Goal: Task Accomplishment & Management: Manage account settings

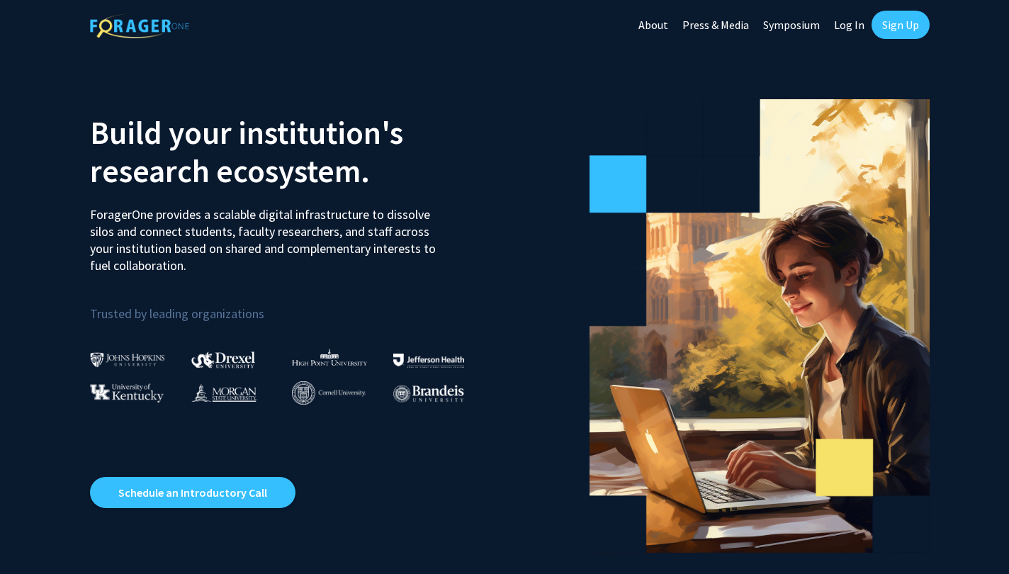
click at [849, 22] on link "Log In" at bounding box center [849, 25] width 45 height 50
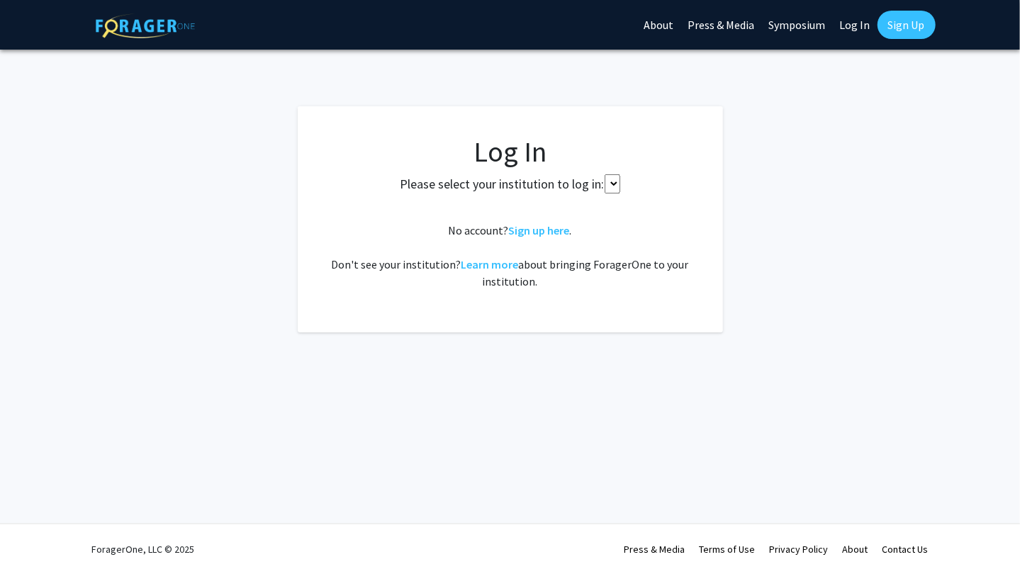
select select
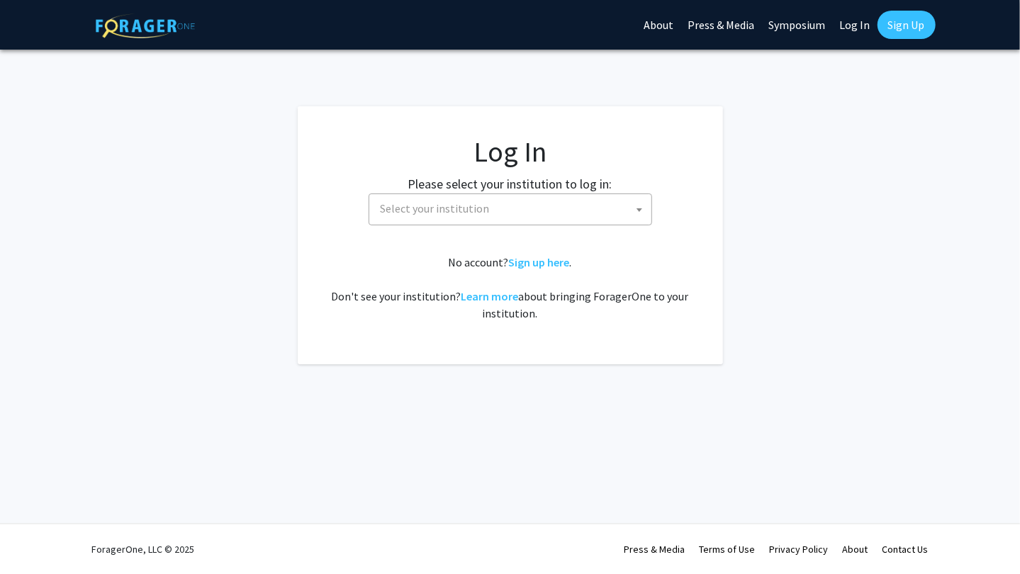
click at [395, 230] on fg-card-body "Log In Please select your institution to log in: Baylor University Brandeis Uni…" at bounding box center [510, 235] width 368 height 201
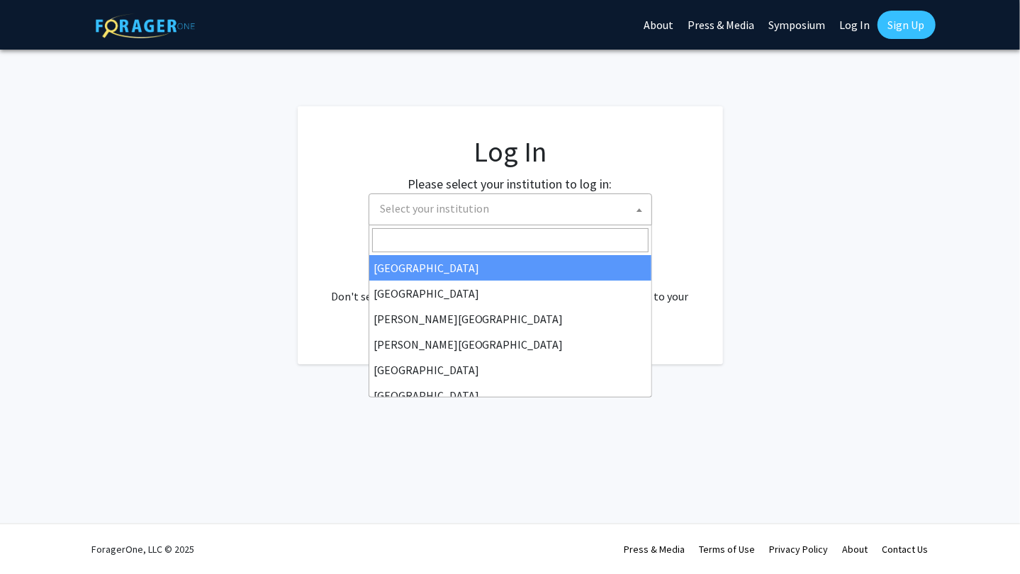
click at [402, 221] on span "Select your institution" at bounding box center [513, 208] width 276 height 29
type input "j"
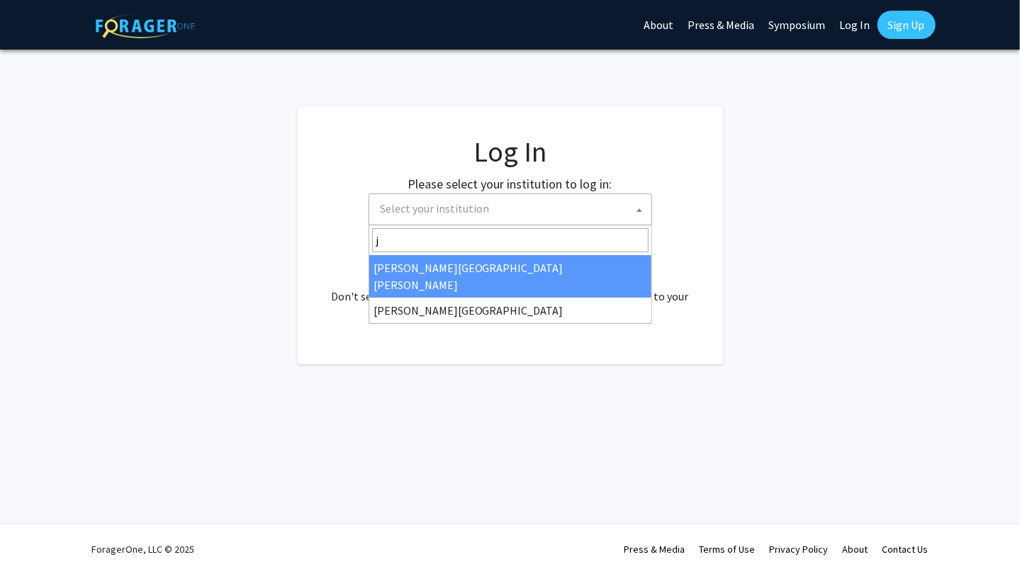
select select "1"
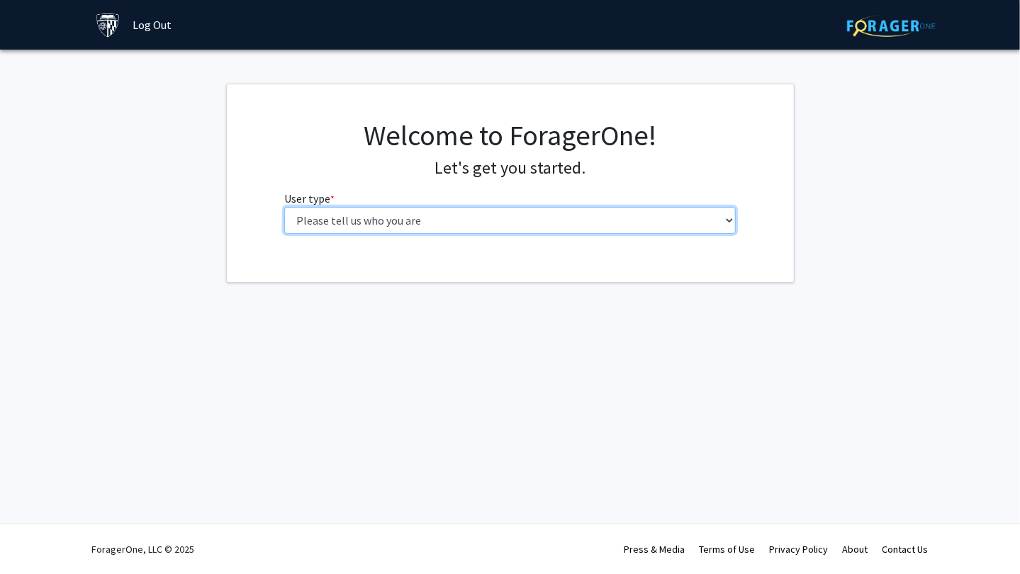
click at [418, 226] on select "Please tell us who you are Undergraduate Student Master's Student Doctoral Cand…" at bounding box center [509, 220] width 451 height 27
select select "1: undergrad"
click at [284, 207] on select "Please tell us who you are Undergraduate Student Master's Student Doctoral Cand…" at bounding box center [509, 220] width 451 height 27
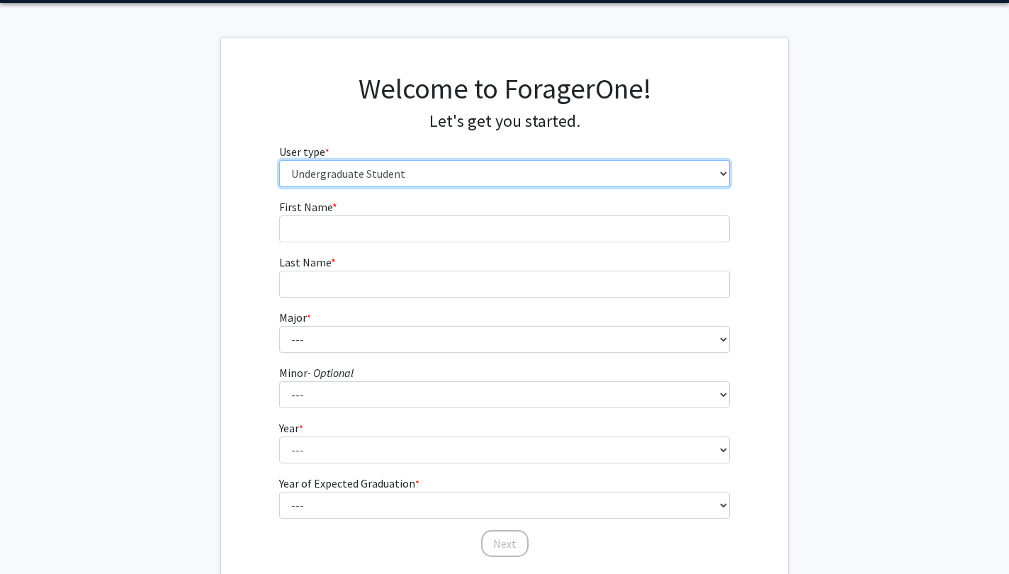
scroll to position [50, 0]
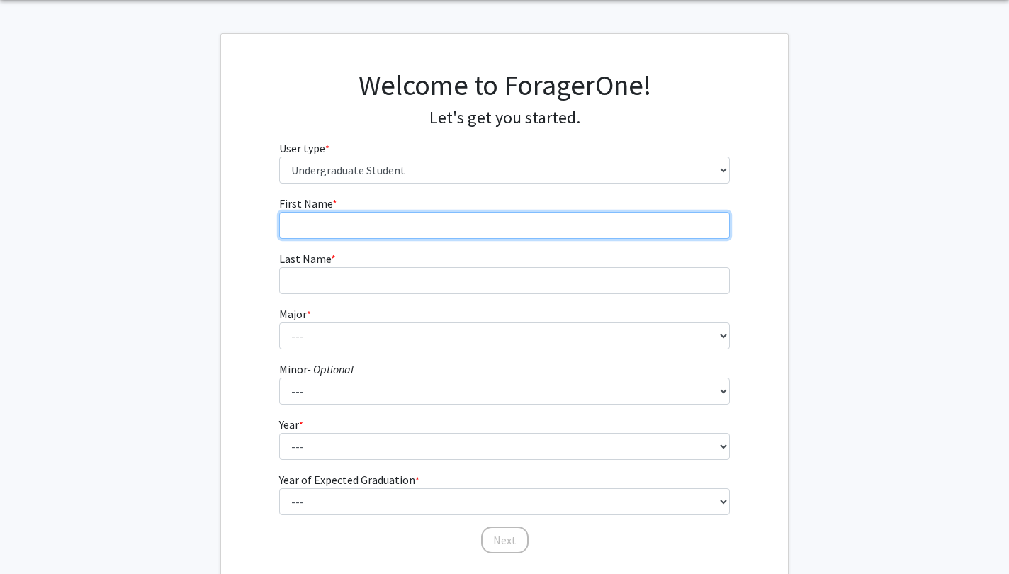
click at [526, 218] on input "First Name * required" at bounding box center [504, 225] width 451 height 27
type input "[PERSON_NAME]"
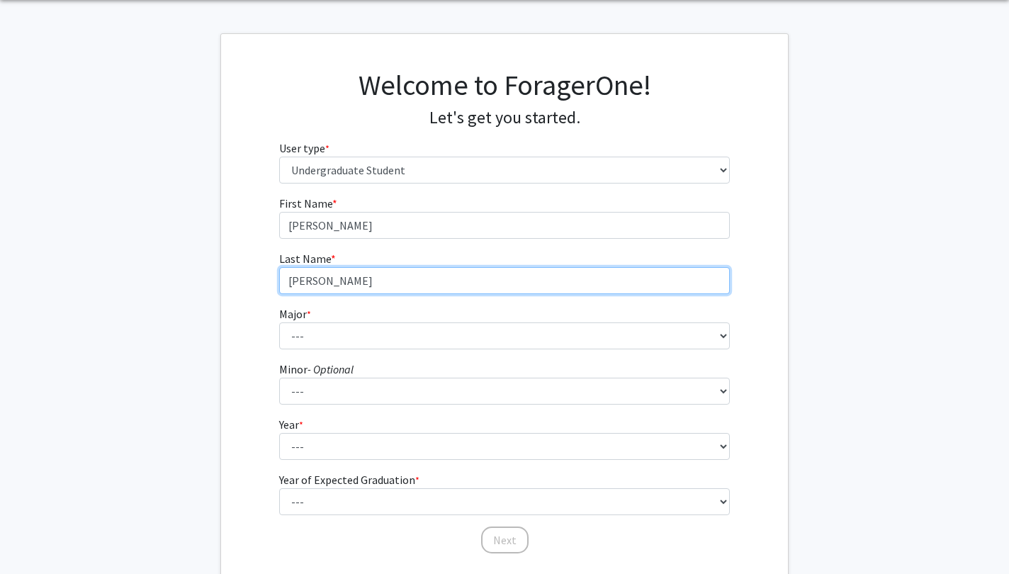
type input "[PERSON_NAME]"
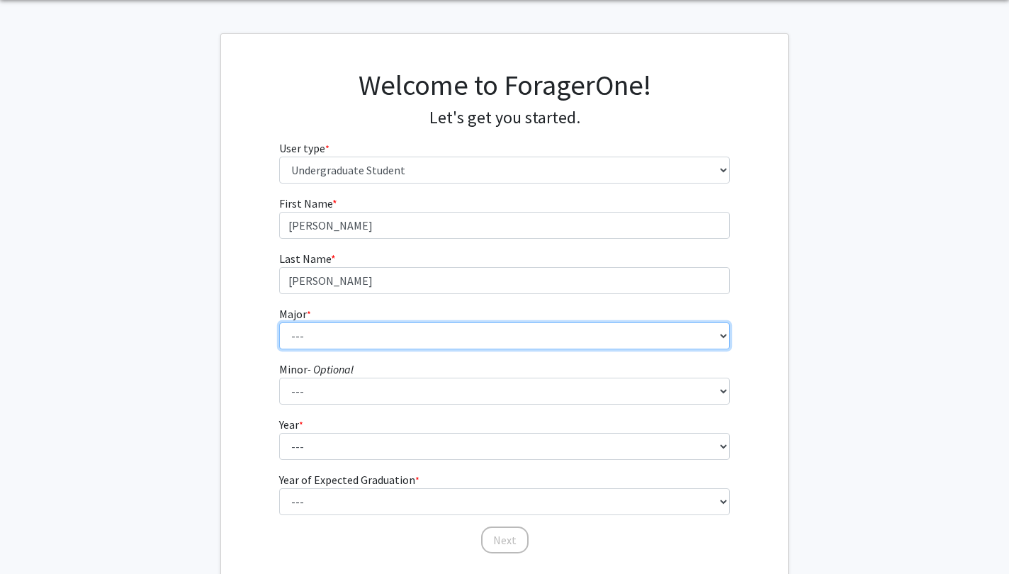
select select "9: 24"
click at [279, 322] on select "--- Africana Studies Anthropology Applied Mathematics & Statistics Archaeology …" at bounding box center [504, 335] width 451 height 27
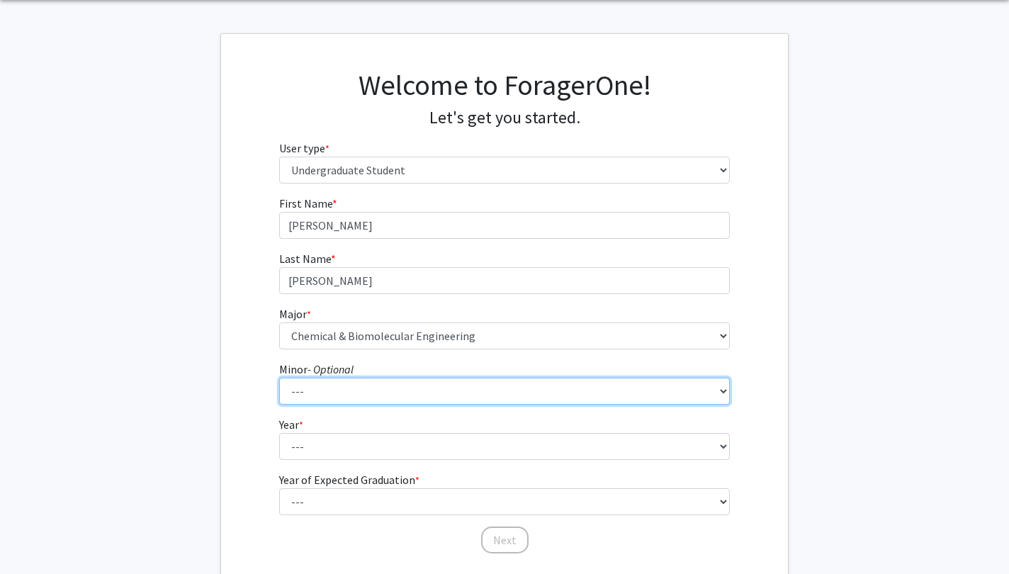
select select "4: 16"
click at [279, 378] on select "--- Accounting and Financial Management Africana Studies Anthropology Applied M…" at bounding box center [504, 391] width 451 height 27
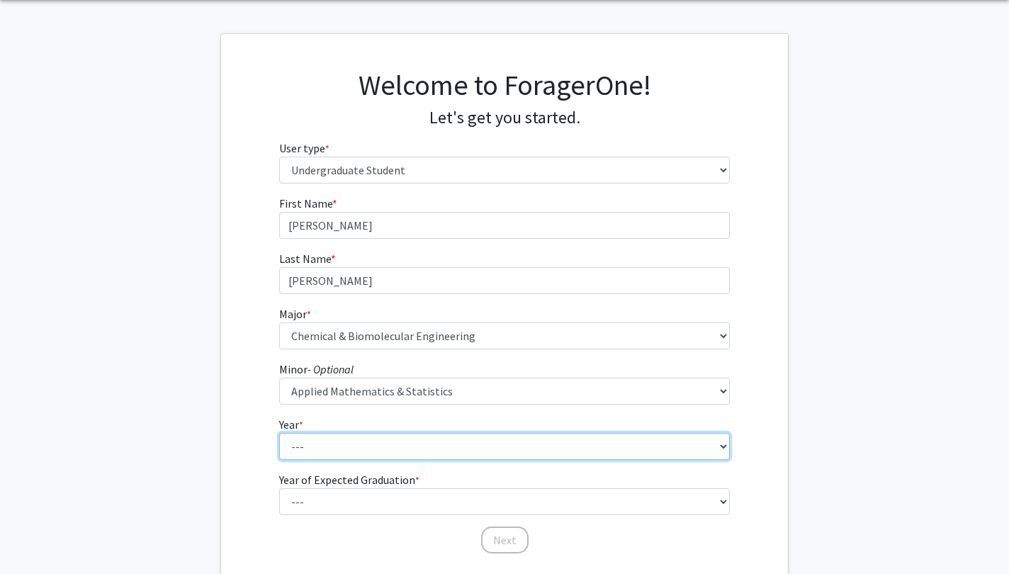
scroll to position [150, 0]
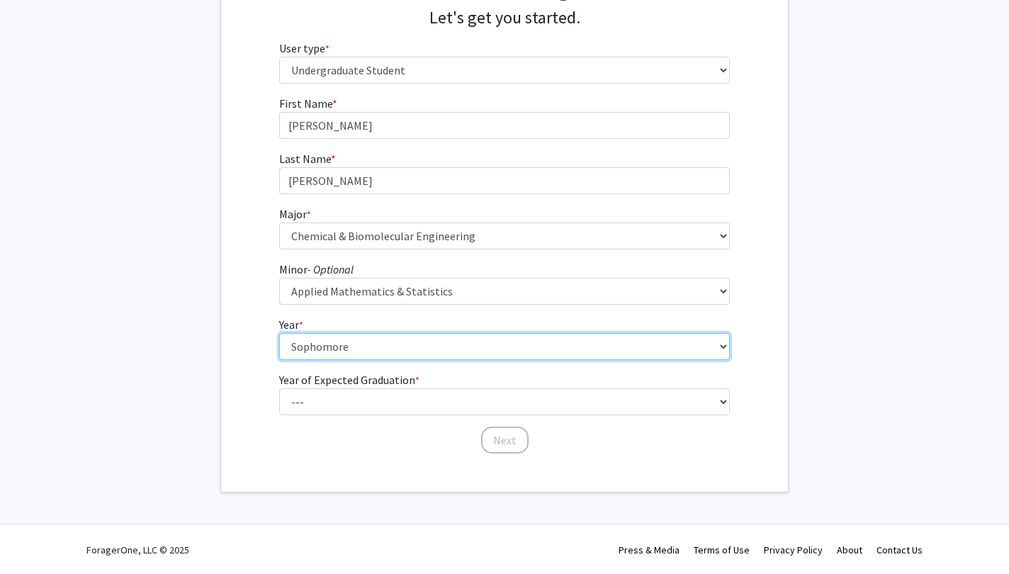
click at [279, 333] on select "--- First-year Sophomore Junior Senior Postbaccalaureate Certificate" at bounding box center [504, 346] width 451 height 27
select select "2: sophomore"
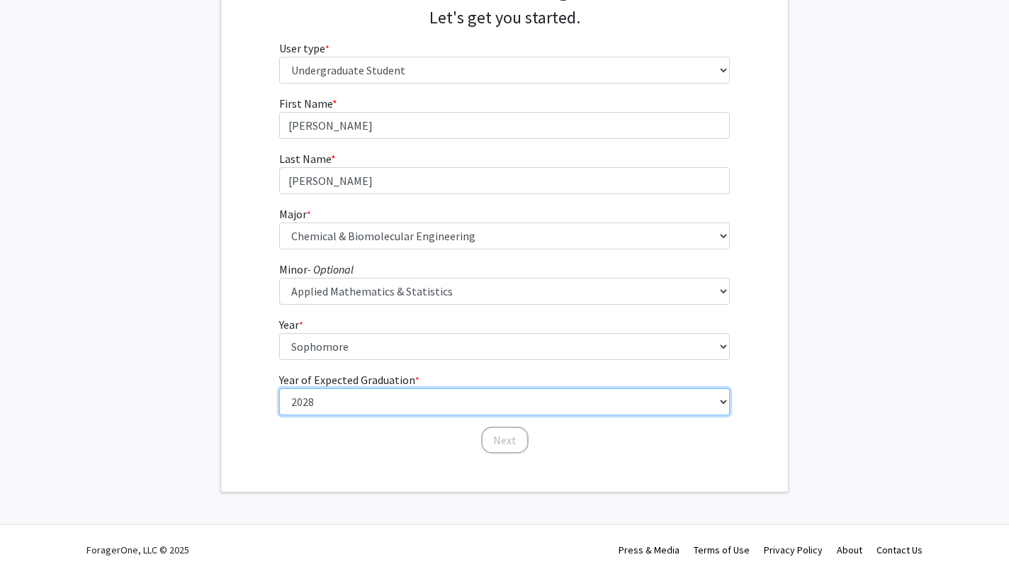
click at [279, 388] on select "--- 2025 2026 2027 2028 2029 2030 2031 2032 2033 2034" at bounding box center [504, 401] width 451 height 27
select select "4: 2028"
click at [279, 388] on select "--- 2025 2026 2027 2028 2029 2030 2031 2032 2033 2034" at bounding box center [504, 401] width 451 height 27
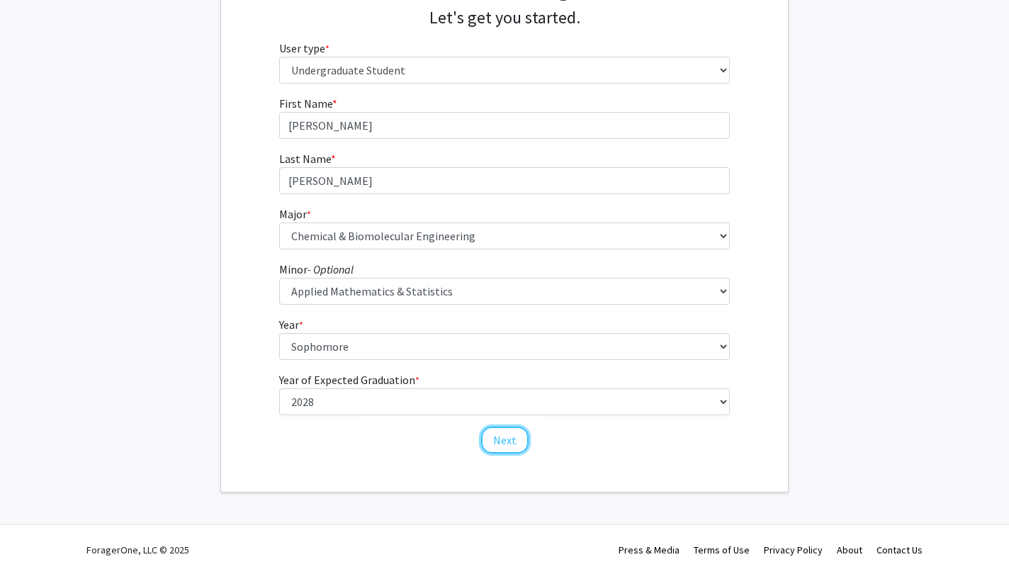
click button "Next" at bounding box center [504, 440] width 47 height 27
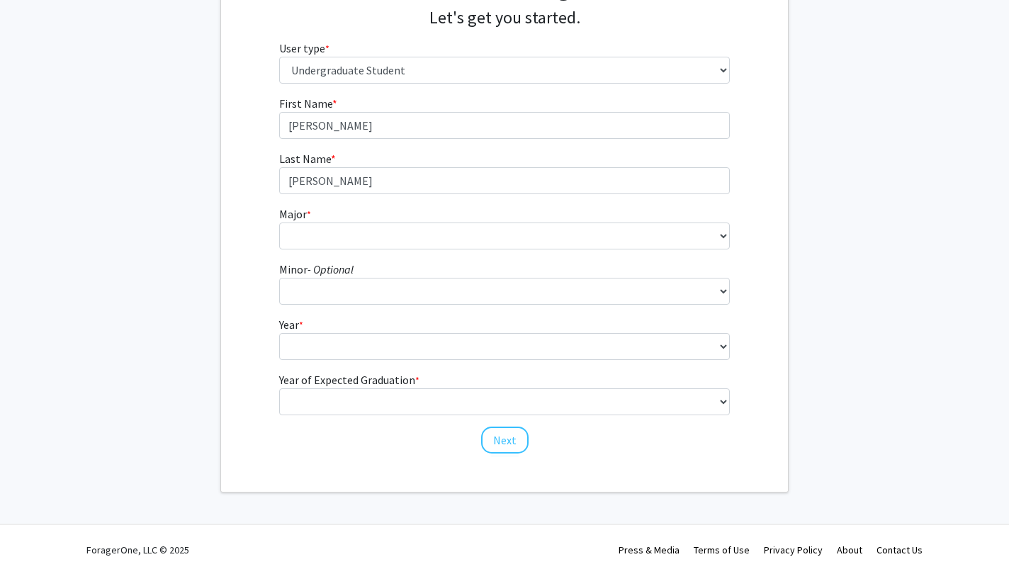
scroll to position [0, 0]
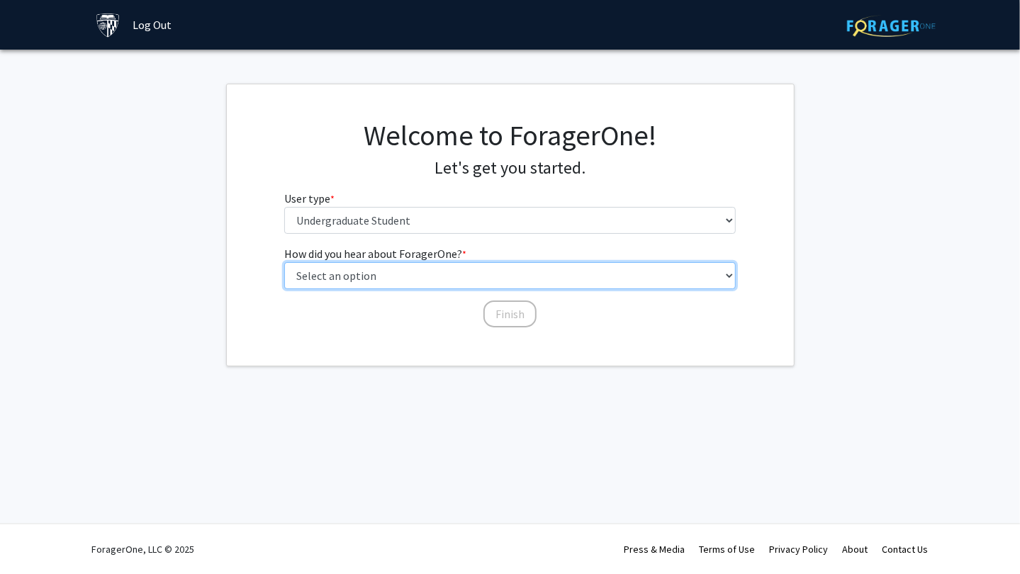
click at [587, 266] on select "Select an option Peer/student recommendation Faculty/staff recommendation Unive…" at bounding box center [509, 275] width 451 height 27
select select "1: peer_recommendation"
click at [284, 262] on select "Select an option Peer/student recommendation Faculty/staff recommendation Unive…" at bounding box center [509, 275] width 451 height 27
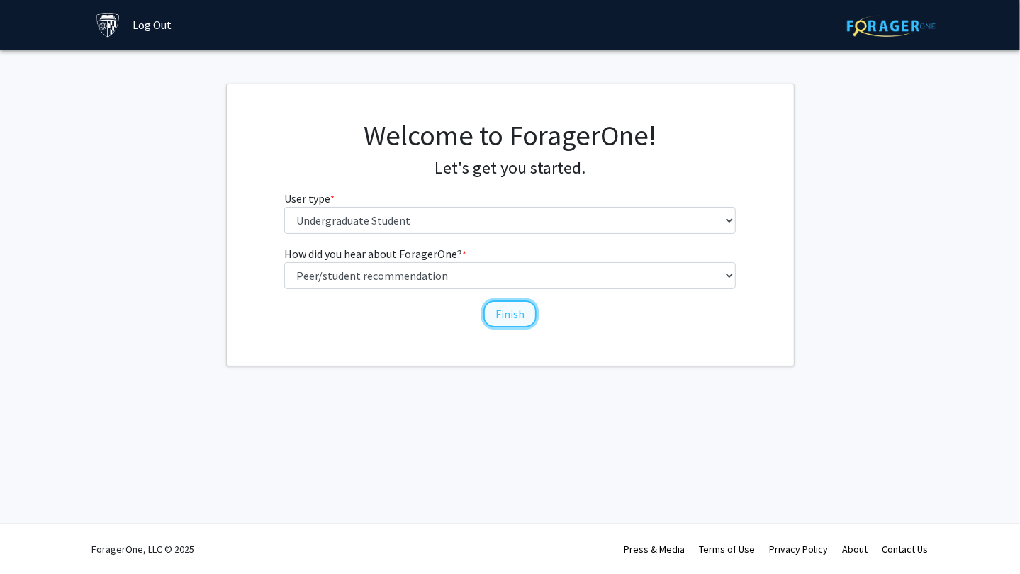
click at [518, 313] on button "Finish" at bounding box center [509, 313] width 53 height 27
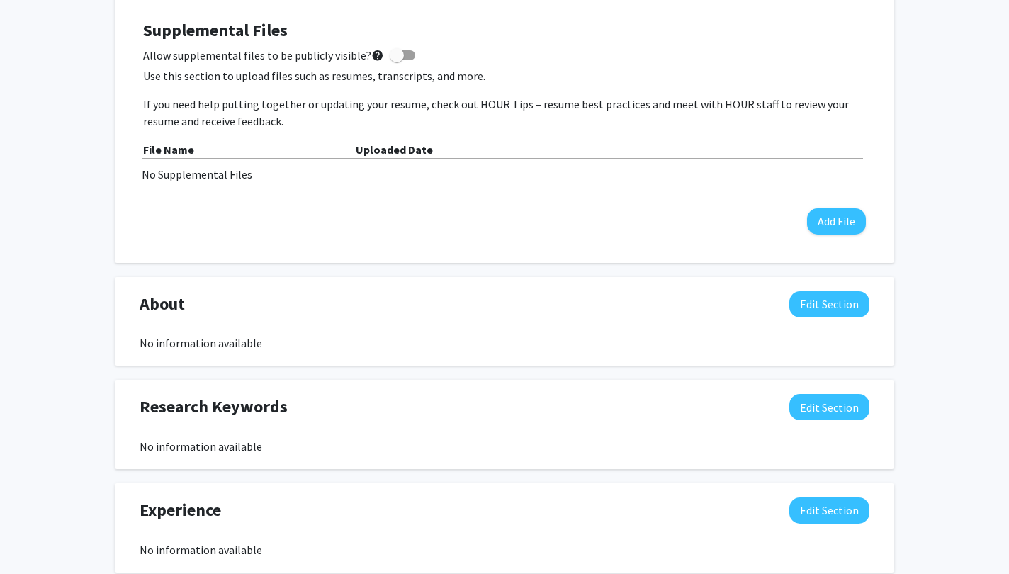
scroll to position [429, 0]
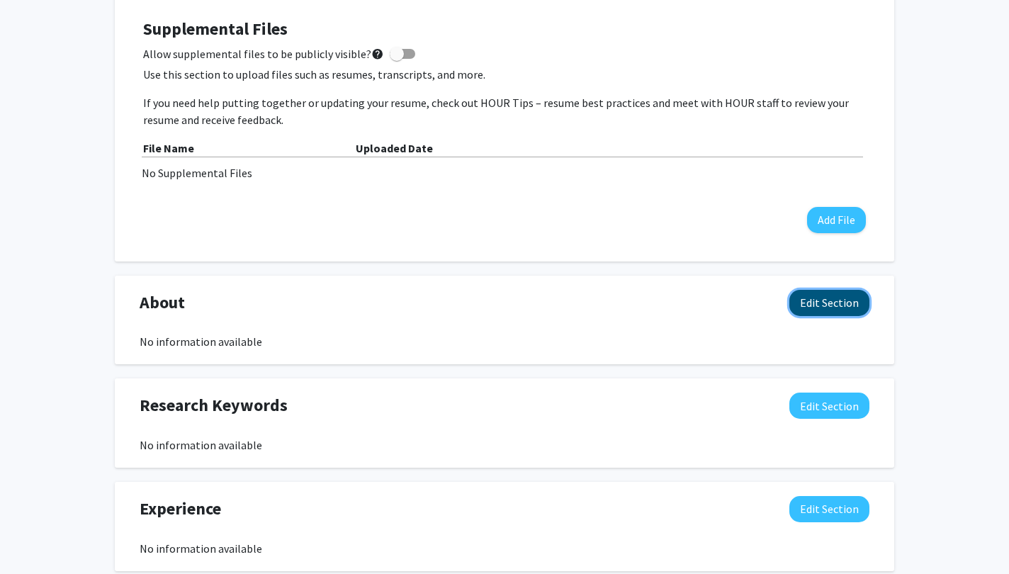
click at [849, 303] on button "Edit Section" at bounding box center [829, 303] width 80 height 26
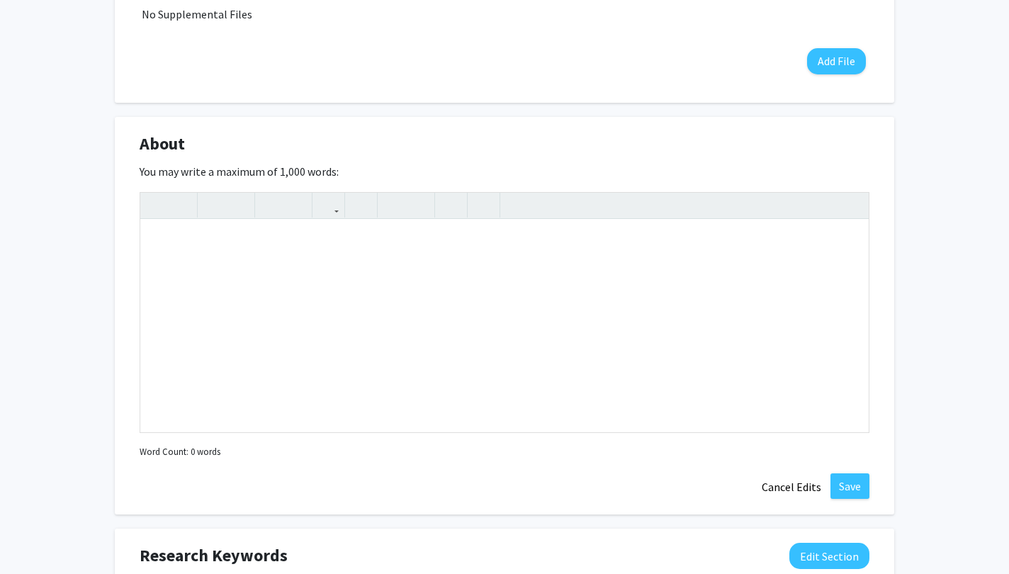
scroll to position [590, 0]
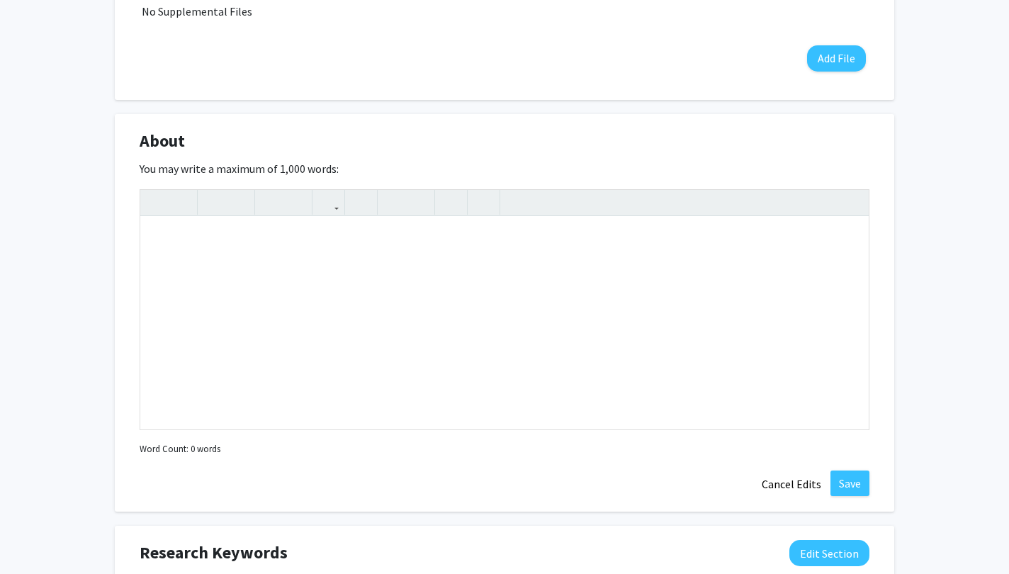
click at [879, 123] on div "About Edit Section You may write a maximum of 1,000 words: Insert link Remove l…" at bounding box center [504, 313] width 779 height 398
drag, startPoint x: 977, startPoint y: 186, endPoint x: 796, endPoint y: 485, distance: 349.1
click at [796, 485] on div "[PERSON_NAME] Edit Section See Public View help Degree Level: Undergraduate Stu…" at bounding box center [504, 267] width 1009 height 1613
click at [796, 485] on button "Cancel Edits" at bounding box center [791, 483] width 78 height 27
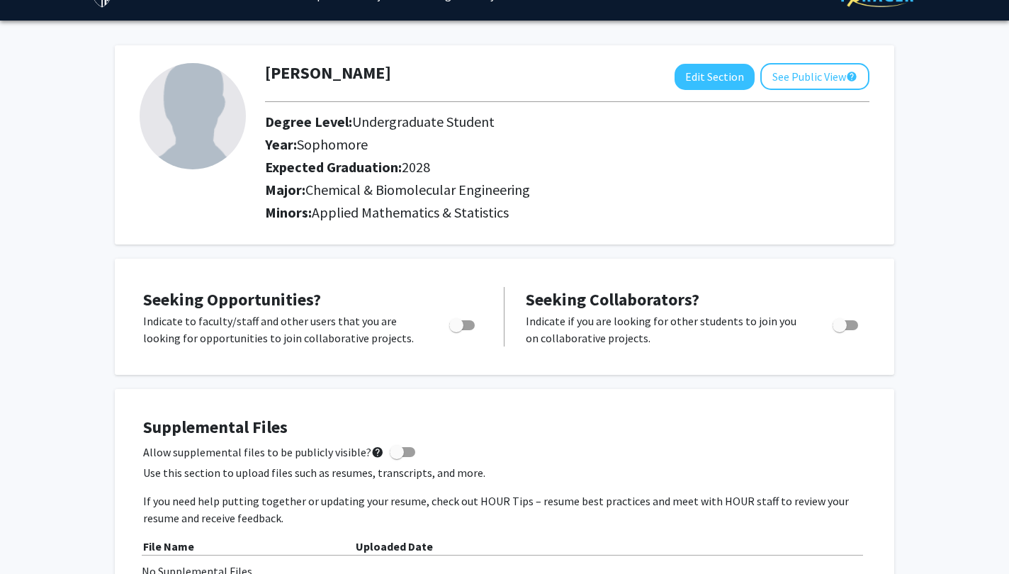
scroll to position [0, 0]
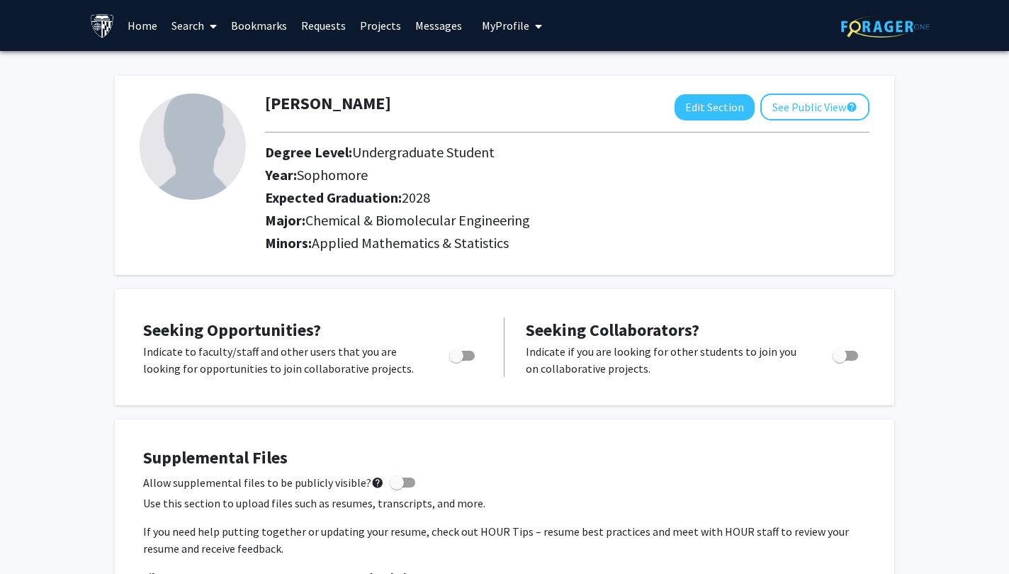
click at [516, 26] on span "My Profile" at bounding box center [505, 25] width 47 height 14
click at [215, 21] on icon at bounding box center [213, 26] width 7 height 11
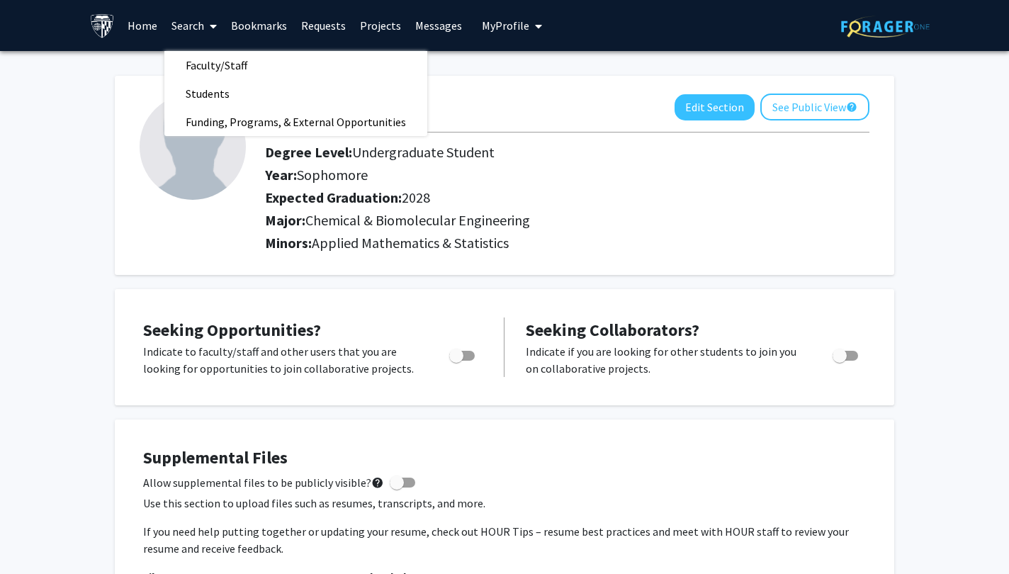
click at [207, 21] on span at bounding box center [210, 26] width 13 height 50
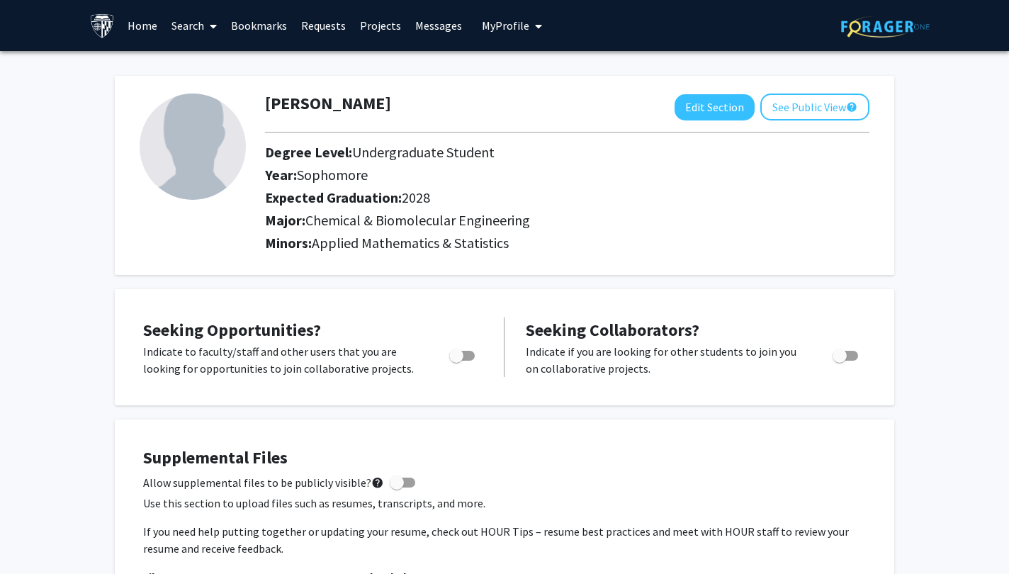
scroll to position [77, 0]
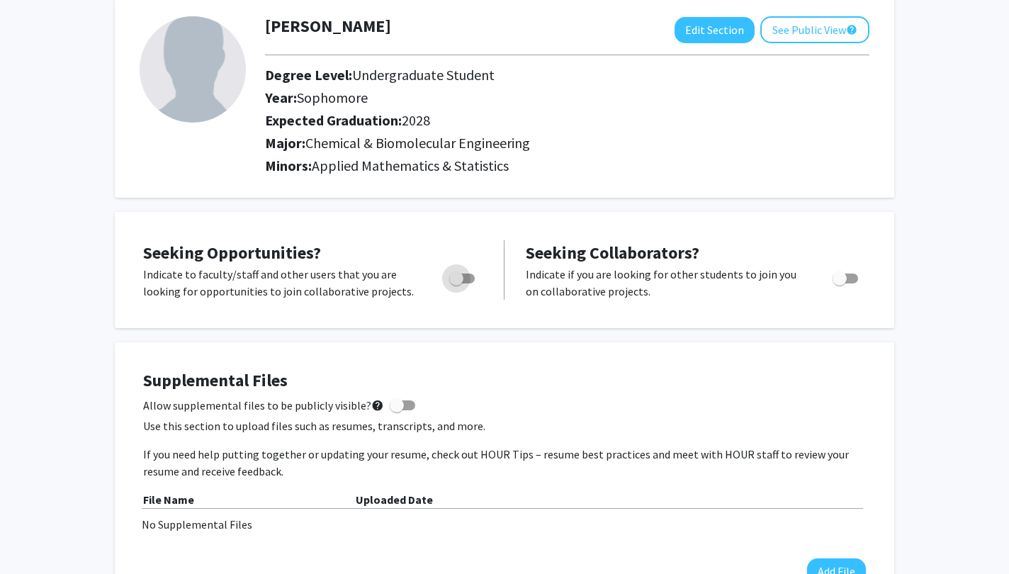
click at [468, 276] on span "Toggle" at bounding box center [462, 278] width 26 height 10
click at [456, 283] on input "Are you actively seeking opportunities?" at bounding box center [456, 283] width 1 height 1
checkbox input "true"
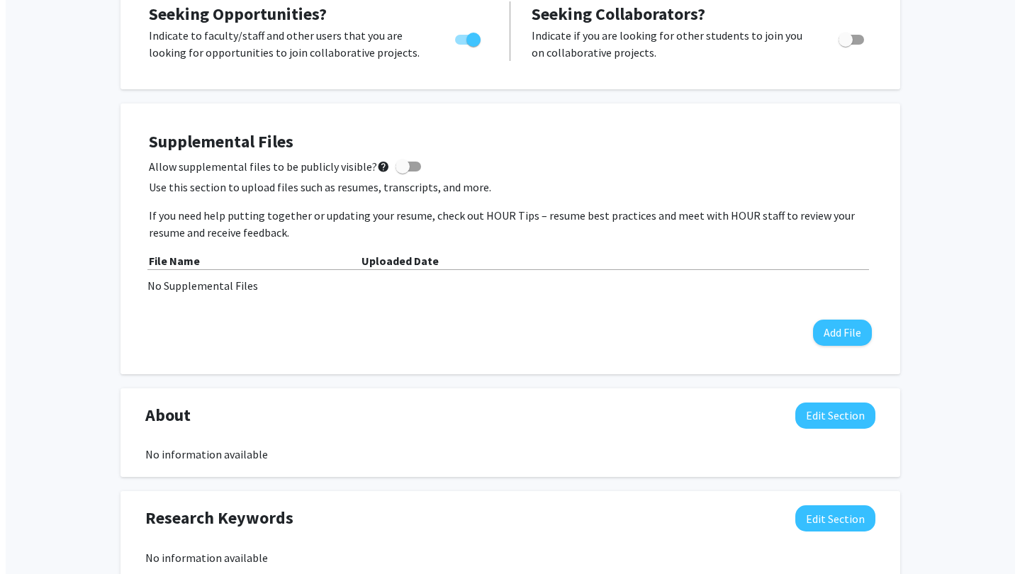
scroll to position [337, 0]
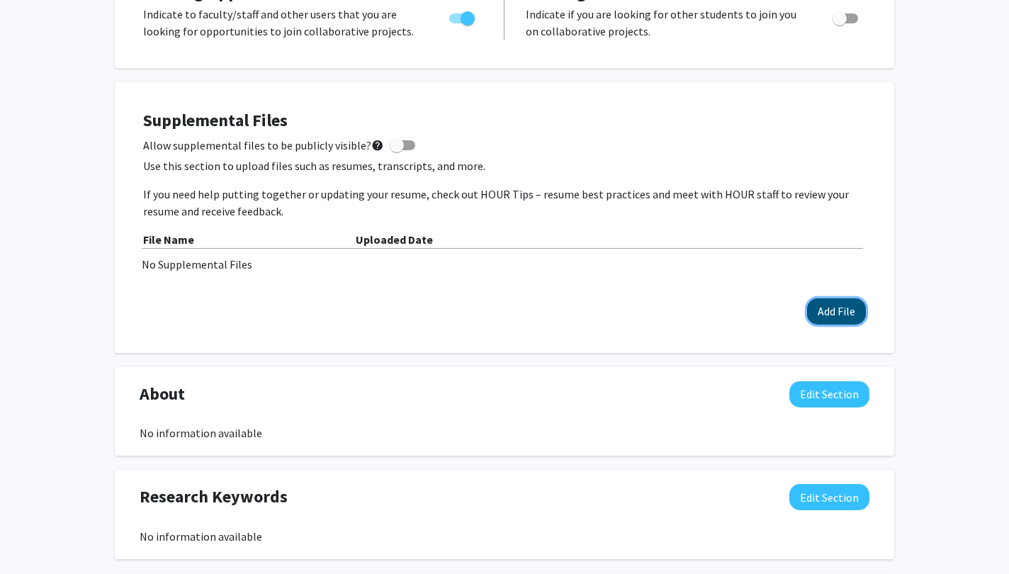
click at [821, 315] on button "Add File" at bounding box center [836, 311] width 59 height 26
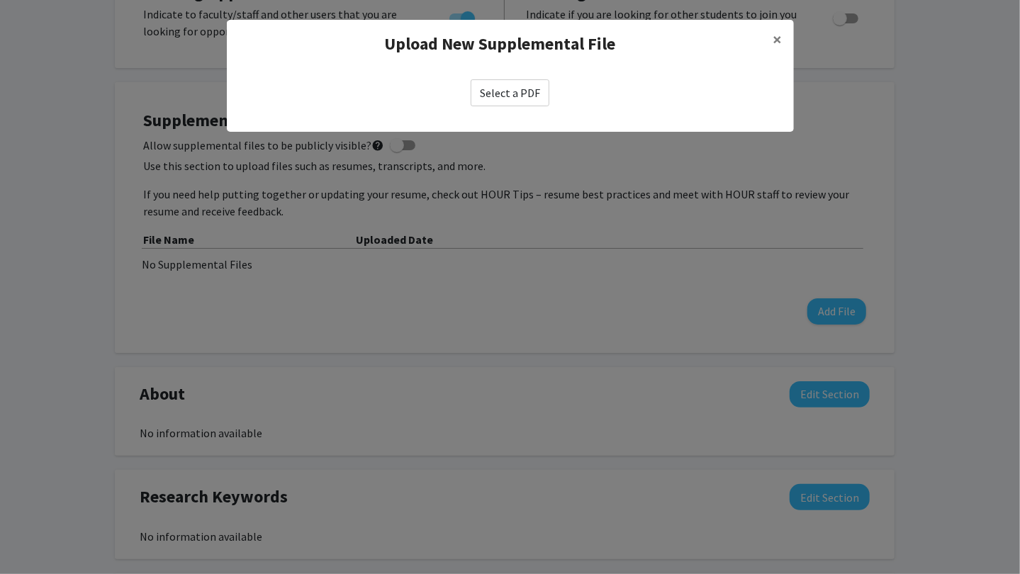
click at [523, 85] on label "Select a PDF" at bounding box center [509, 92] width 79 height 27
click at [0, 0] on input "Select a PDF" at bounding box center [0, 0] width 0 height 0
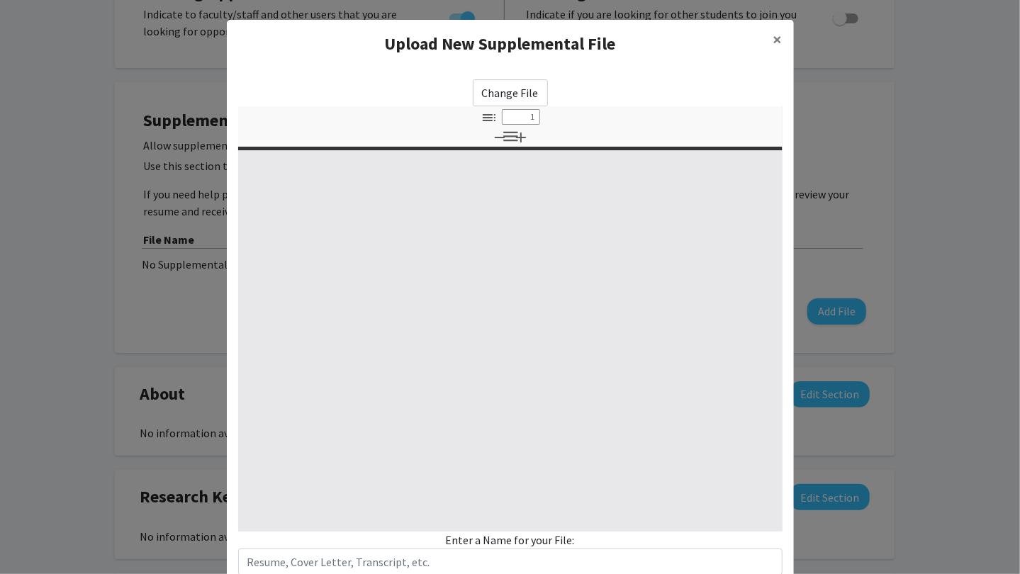
select select "custom"
type input "0"
select select "custom"
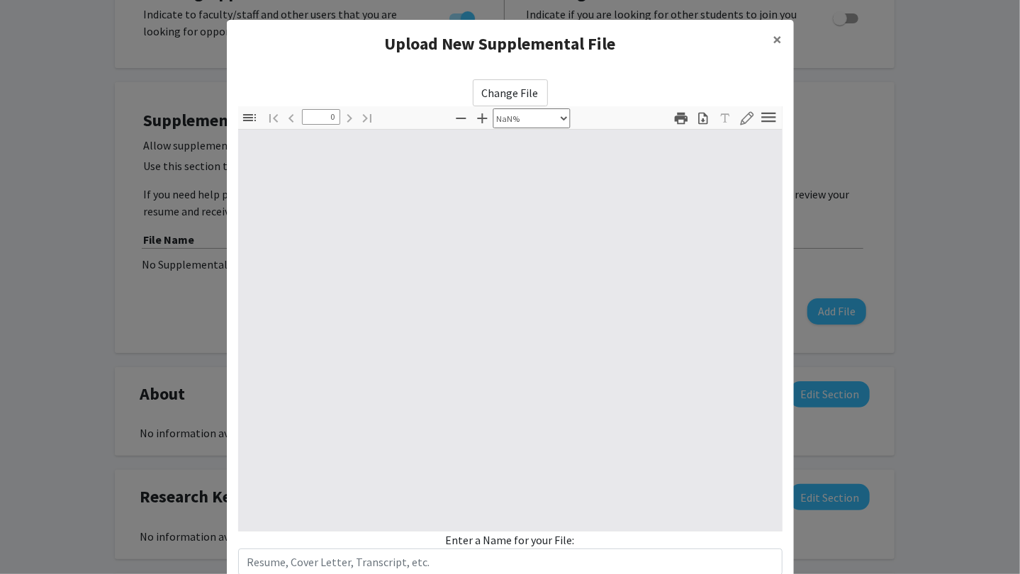
type input "1"
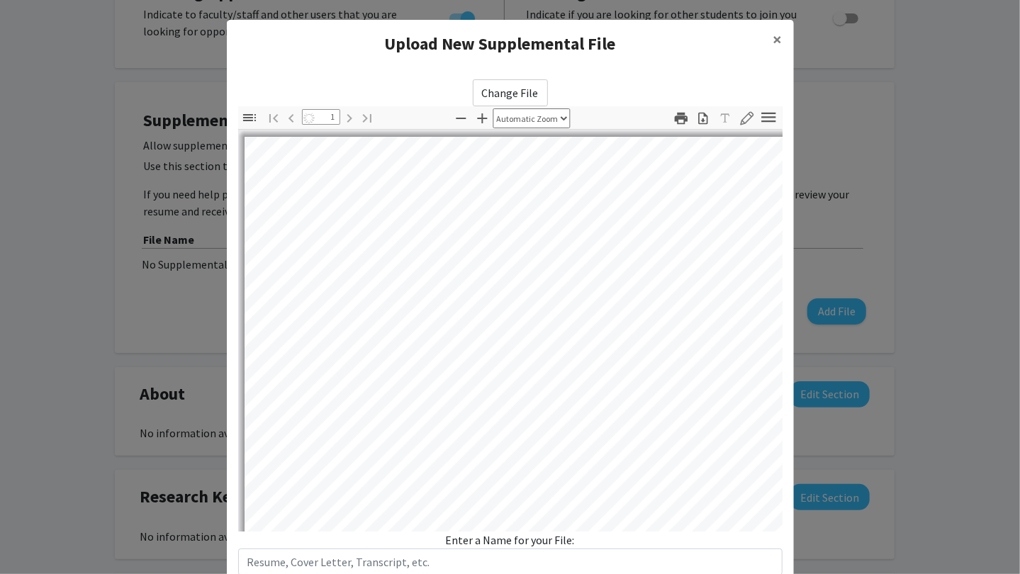
select select "auto"
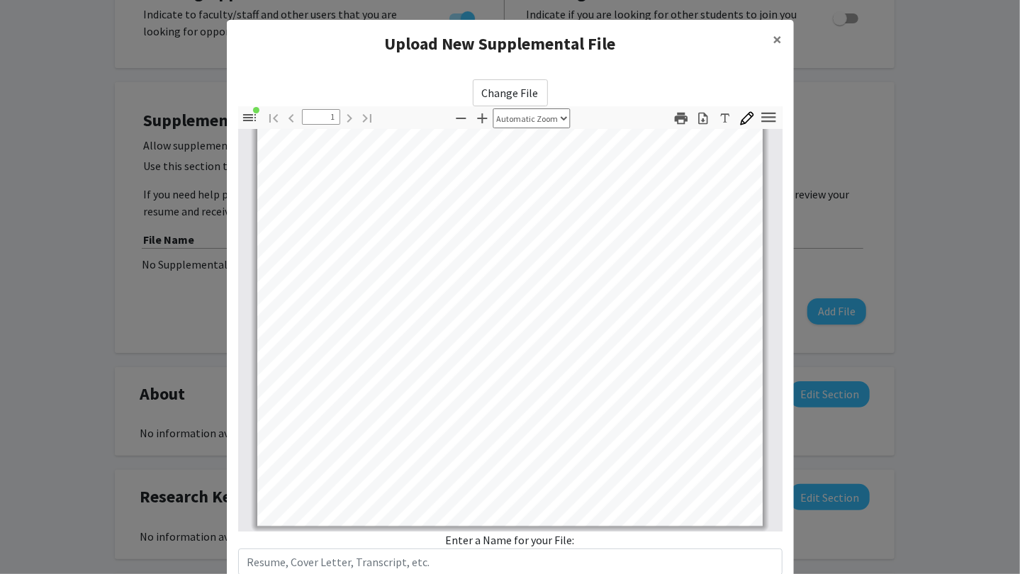
scroll to position [96, 0]
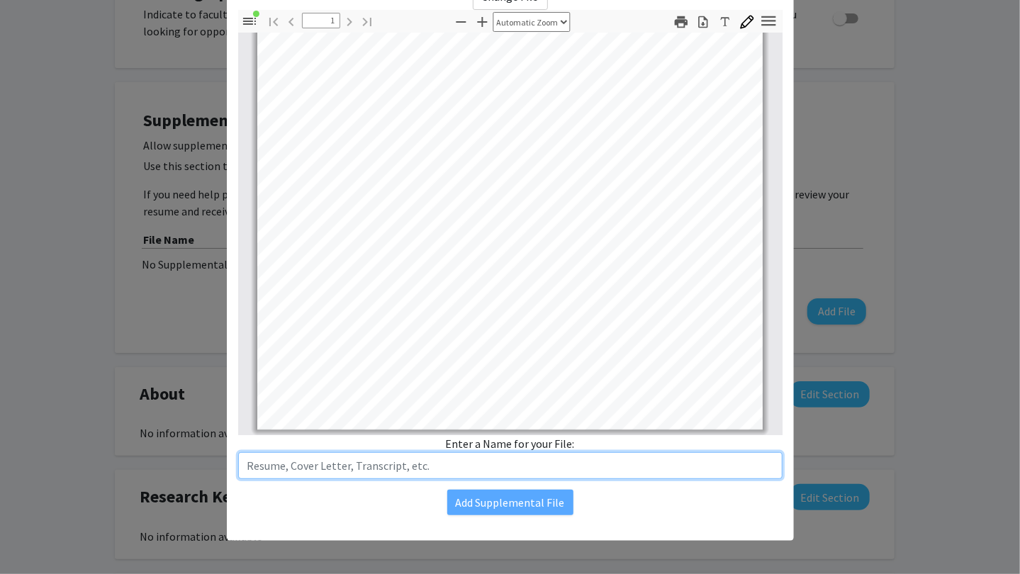
click at [705, 476] on input "text" at bounding box center [510, 465] width 544 height 27
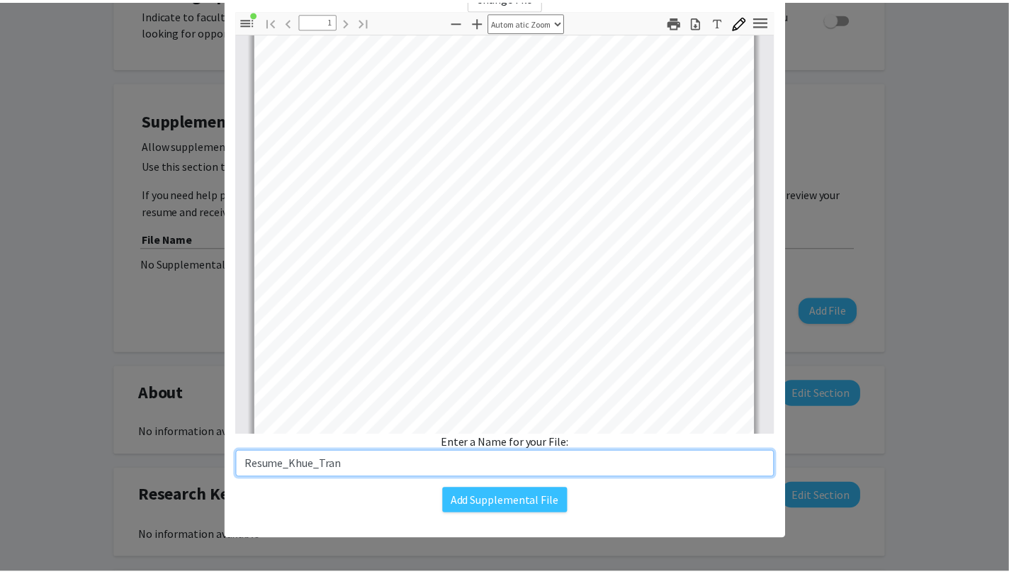
scroll to position [265, 0]
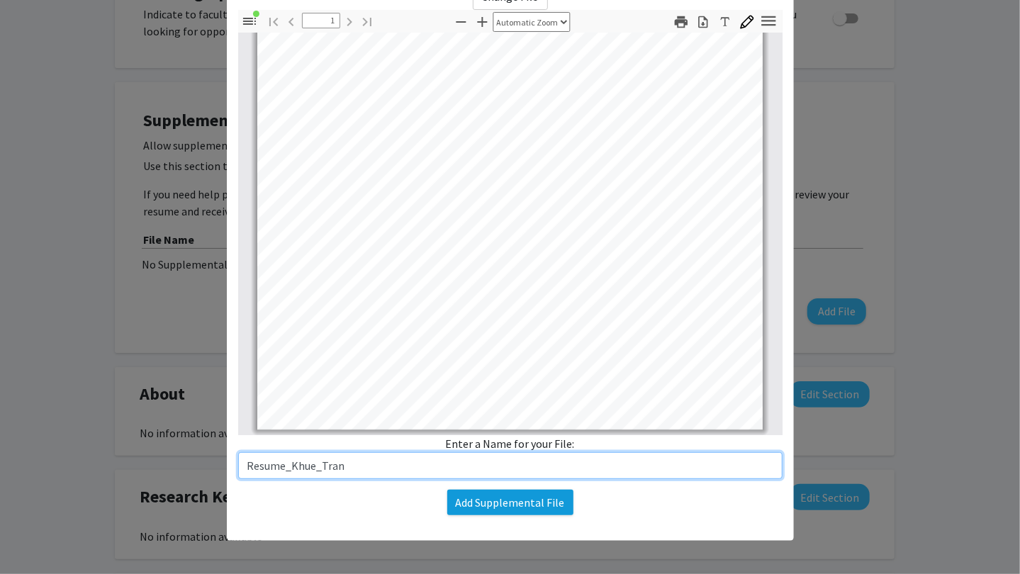
type input "Resume_Khue_Tran"
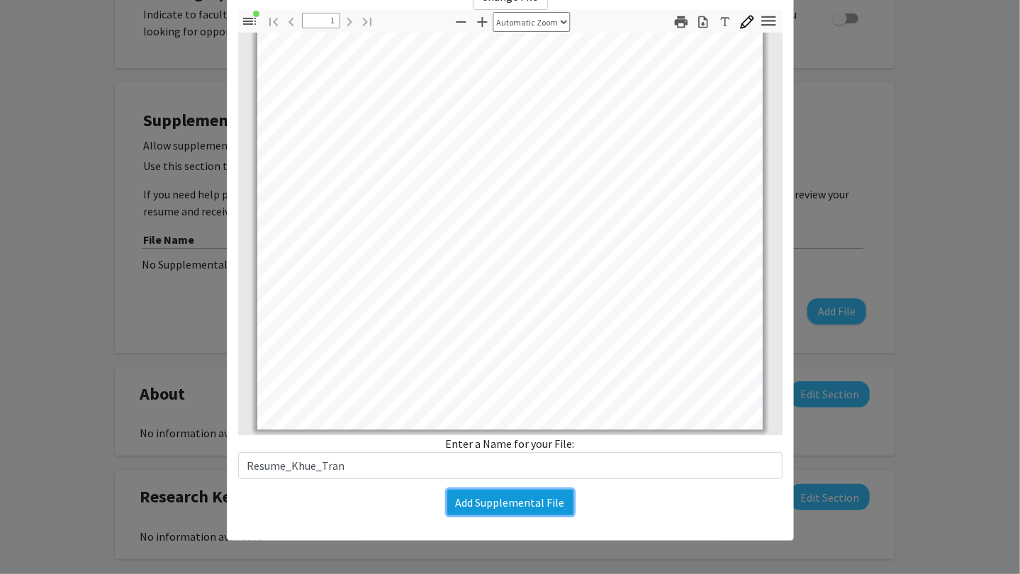
click at [538, 509] on button "Add Supplemental File" at bounding box center [510, 503] width 126 height 26
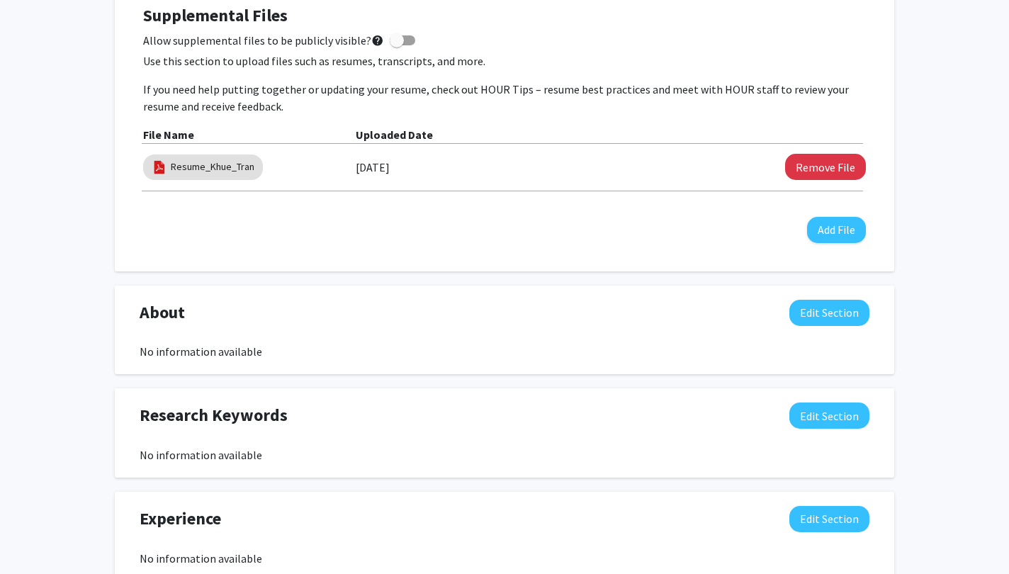
scroll to position [441, 0]
click at [811, 317] on button "Edit Section" at bounding box center [829, 313] width 80 height 26
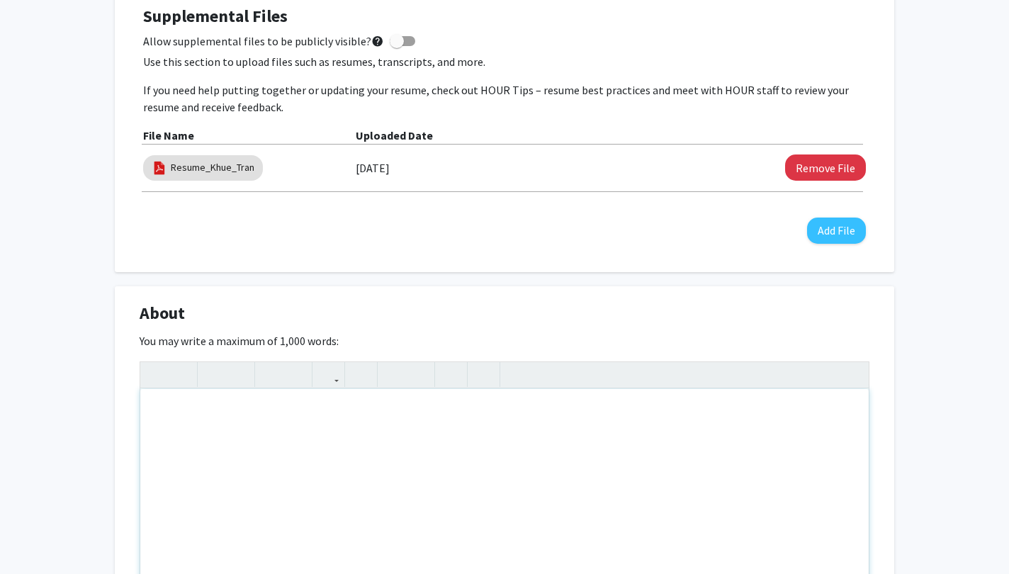
click at [474, 402] on div "Note to users with screen readers: Please deactivate our accessibility plugin f…" at bounding box center [504, 495] width 728 height 213
paste div "Note to users with screen readers: Please deactivate our accessibility plugin f…"
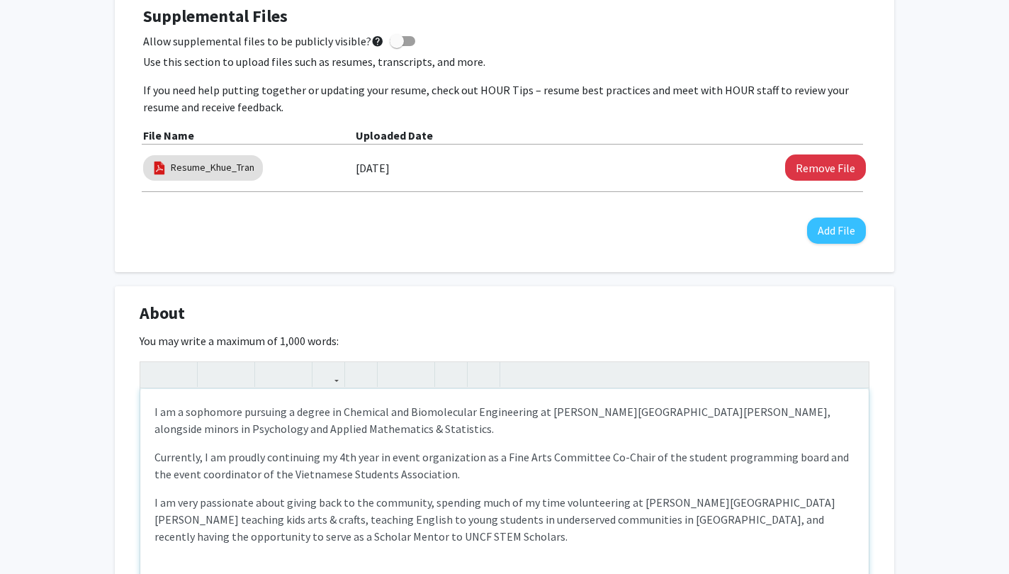
type textarea "<p>I am a sophomore pursuing a degree in Chemical and Biomolecular Engineering …"
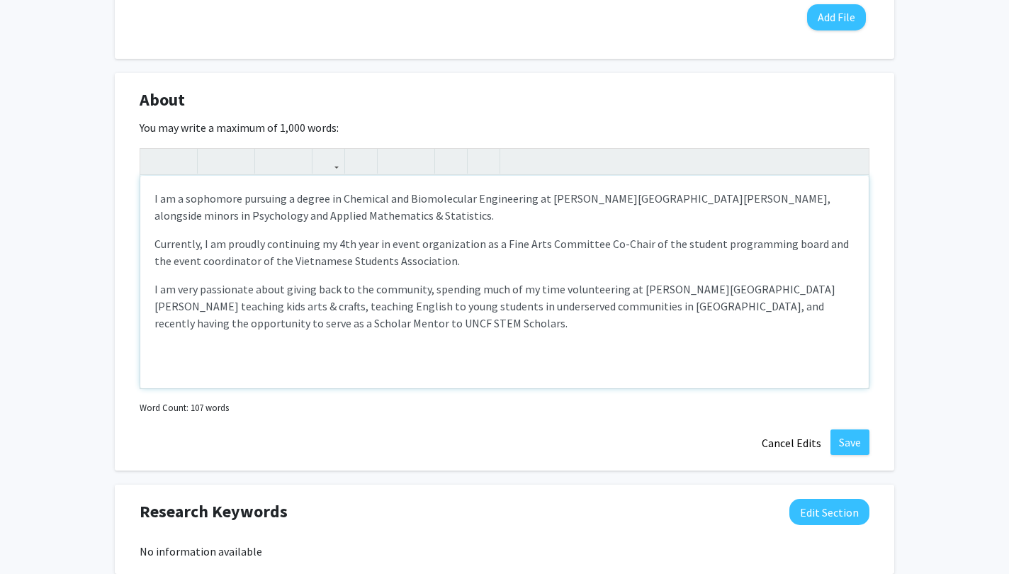
scroll to position [657, 0]
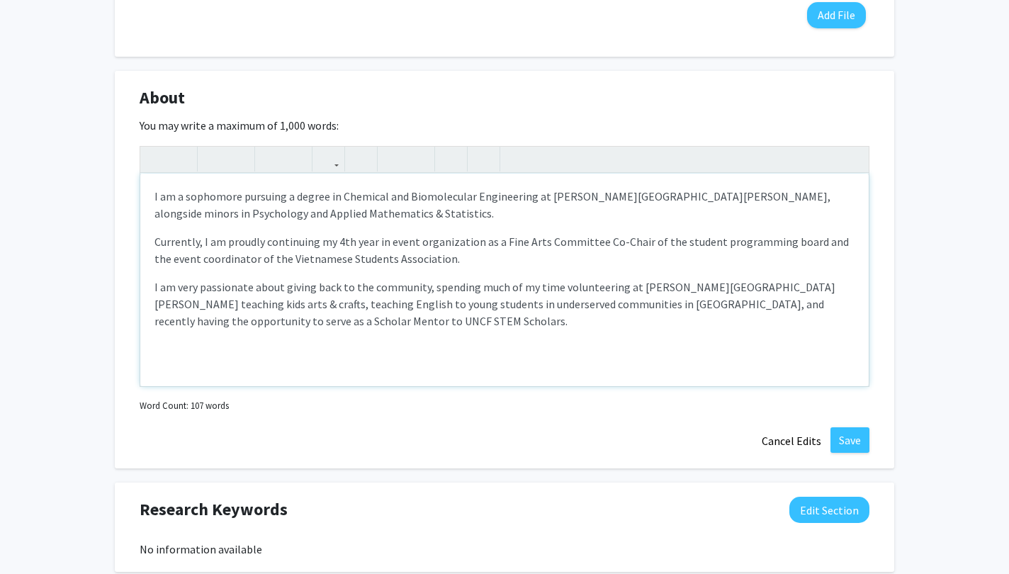
click at [426, 327] on p "I am very passionate about giving back to the community, spending much of my ti…" at bounding box center [504, 303] width 700 height 51
drag, startPoint x: 729, startPoint y: 305, endPoint x: 571, endPoint y: 305, distance: 158.0
click at [571, 305] on p "I am very passionate about giving back to the community, spending much of my ti…" at bounding box center [504, 303] width 700 height 51
click at [572, 304] on p "I am very passionate about giving back to the community, spending much of my ti…" at bounding box center [504, 303] width 700 height 51
click at [589, 303] on p "I am very passionate about giving back to the community, spending much of my ti…" at bounding box center [504, 303] width 700 height 51
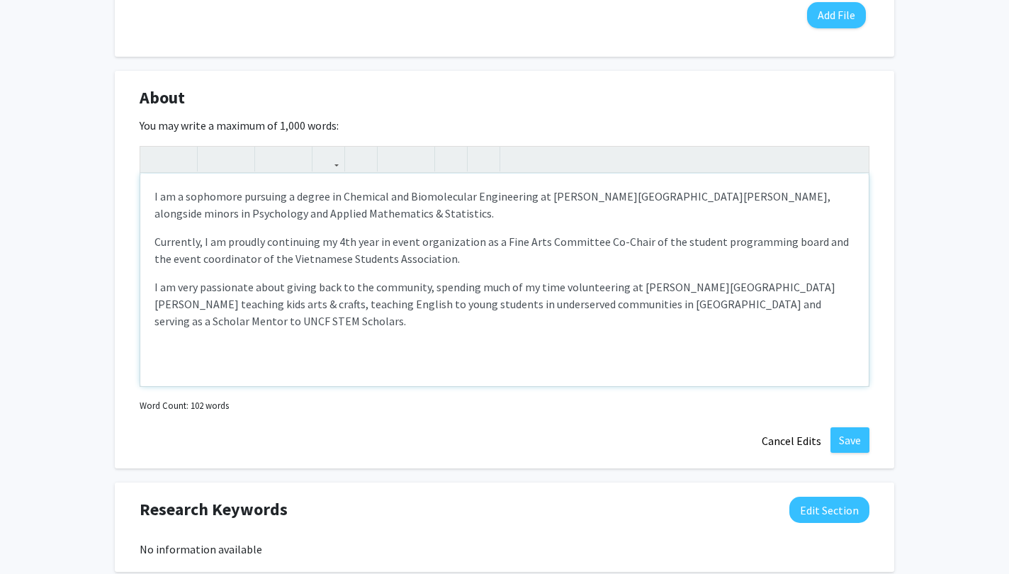
click at [539, 308] on p "I am very passionate about giving back to the community, spending much of my ti…" at bounding box center [504, 303] width 700 height 51
type textarea "<p>I am a sophomore pursuing a degree in Chemical and Biomolecular Engineering …"
click at [539, 306] on p "I am very passionate about giving back to the community, spending much of my ti…" at bounding box center [504, 303] width 700 height 51
click at [525, 286] on p "I am very passionate about giving back to the community, spending much of my ti…" at bounding box center [504, 303] width 700 height 51
click at [515, 293] on p "I am very passionate about giving back to the community, spending much of my ti…" at bounding box center [504, 303] width 700 height 51
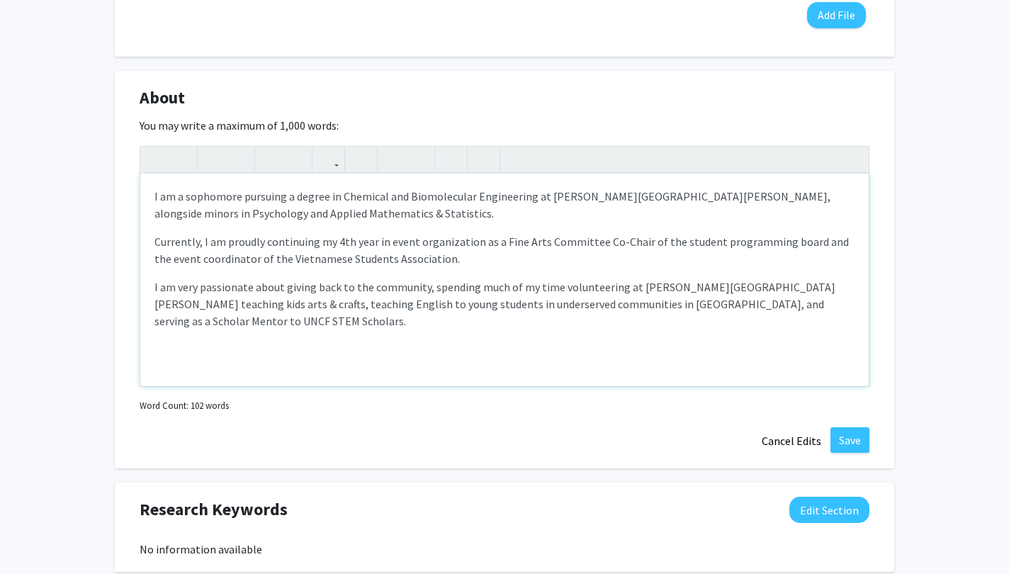
click at [476, 272] on div "I am a sophomore pursuing a degree in Chemical and Biomolecular Engineering at …" at bounding box center [504, 280] width 728 height 213
click at [476, 251] on p "Currently, I am proudly continuing my 4th year in event organization as a Fine …" at bounding box center [504, 250] width 700 height 34
click at [857, 435] on button "Save" at bounding box center [849, 440] width 39 height 26
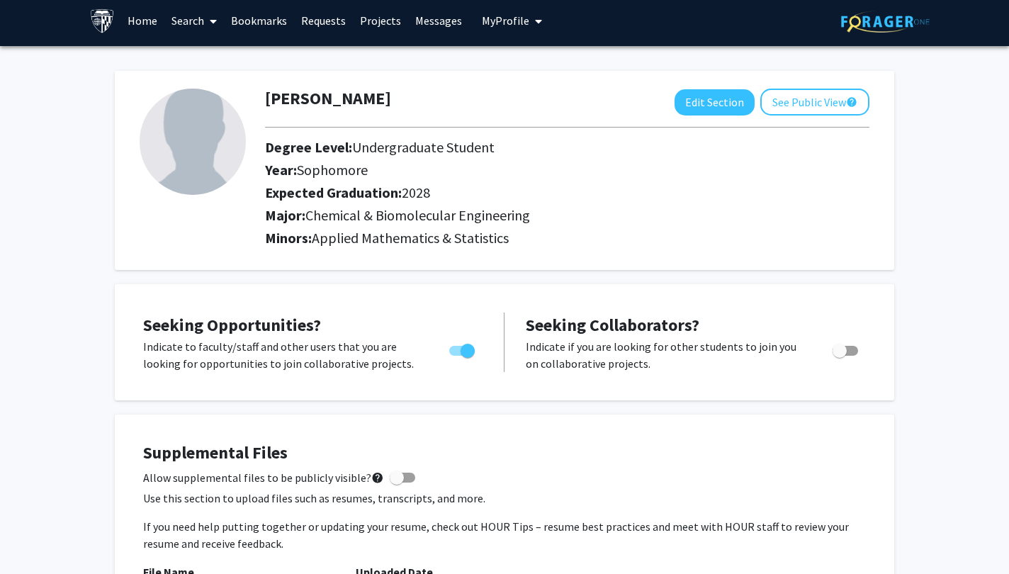
scroll to position [0, 0]
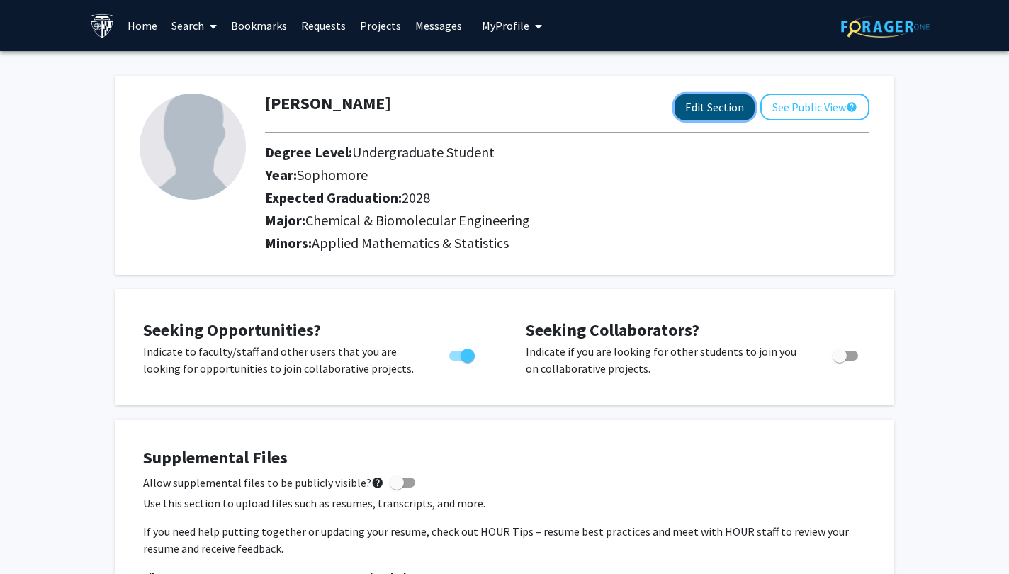
click at [692, 104] on button "Edit Section" at bounding box center [714, 107] width 80 height 26
select select "sophomore"
select select "2028"
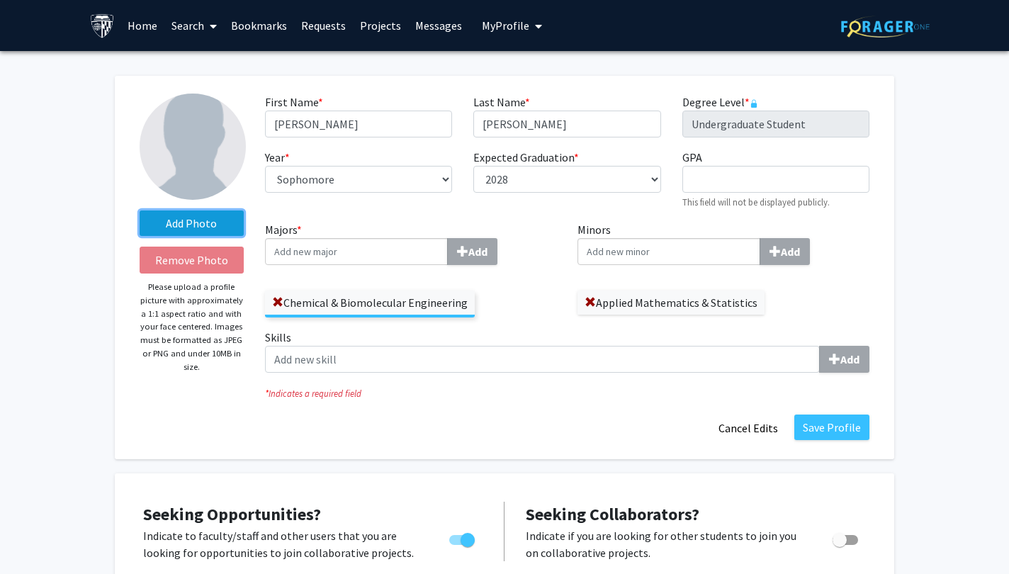
click at [192, 217] on label "Add Photo" at bounding box center [192, 223] width 104 height 26
click at [0, 0] on input "Add Photo" at bounding box center [0, 0] width 0 height 0
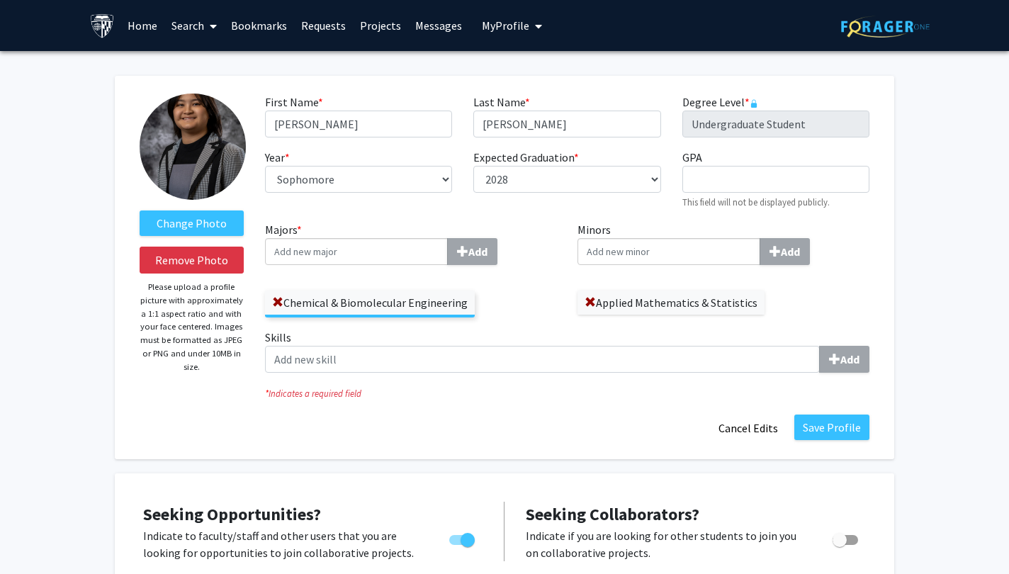
click at [203, 153] on img at bounding box center [193, 147] width 106 height 106
click at [203, 220] on label "Change Photo" at bounding box center [192, 223] width 104 height 26
click at [0, 0] on input "Change Photo" at bounding box center [0, 0] width 0 height 0
click at [665, 252] on input "Minors Add" at bounding box center [668, 251] width 183 height 27
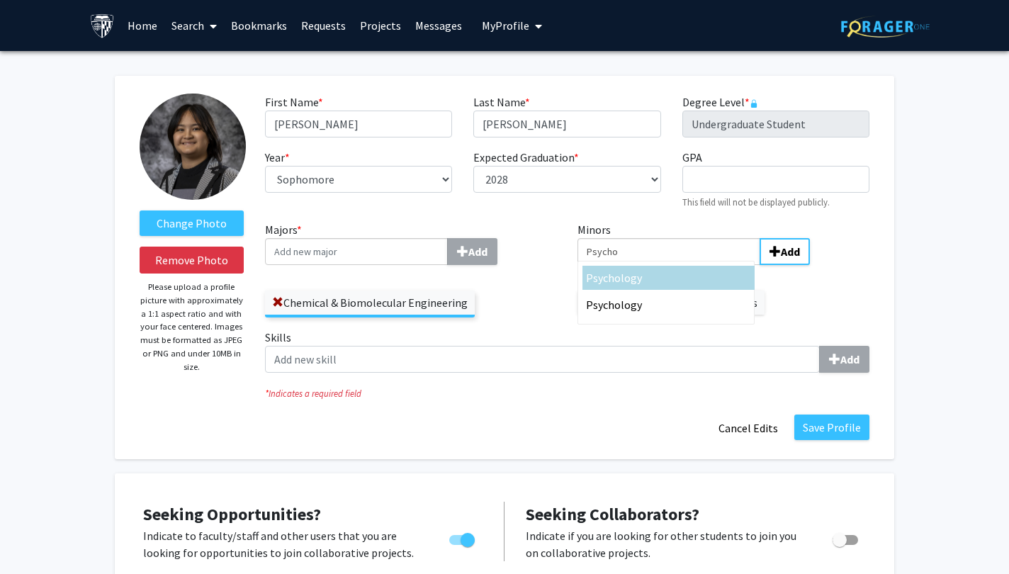
type input "Psycho"
click at [641, 279] on div "Psycho logy" at bounding box center [668, 277] width 165 height 17
click at [641, 265] on input "Psycho" at bounding box center [668, 251] width 183 height 27
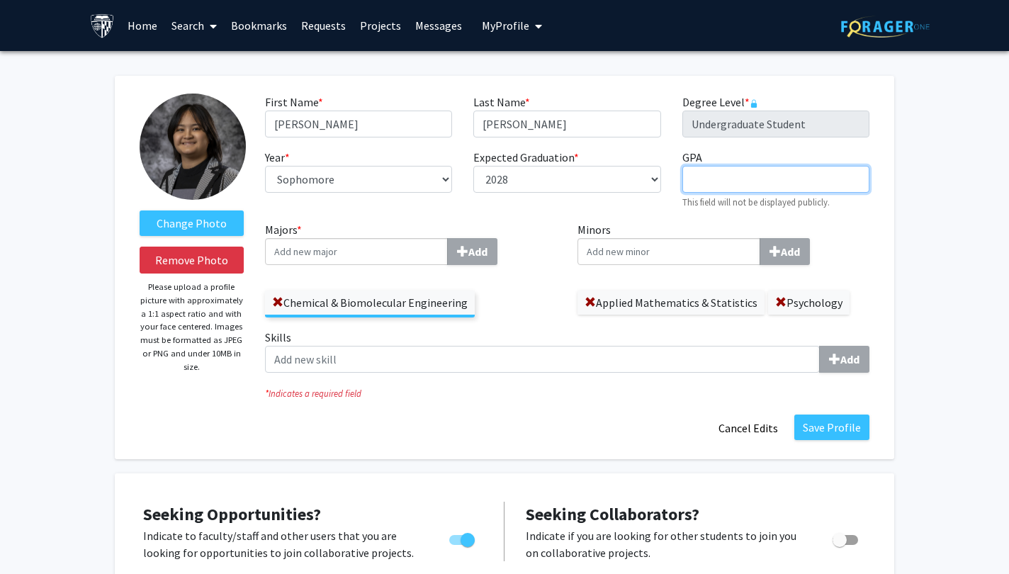
click at [820, 171] on input "GPA required" at bounding box center [775, 179] width 187 height 27
type input "3.67"
click at [857, 427] on button "Save Profile" at bounding box center [831, 427] width 75 height 26
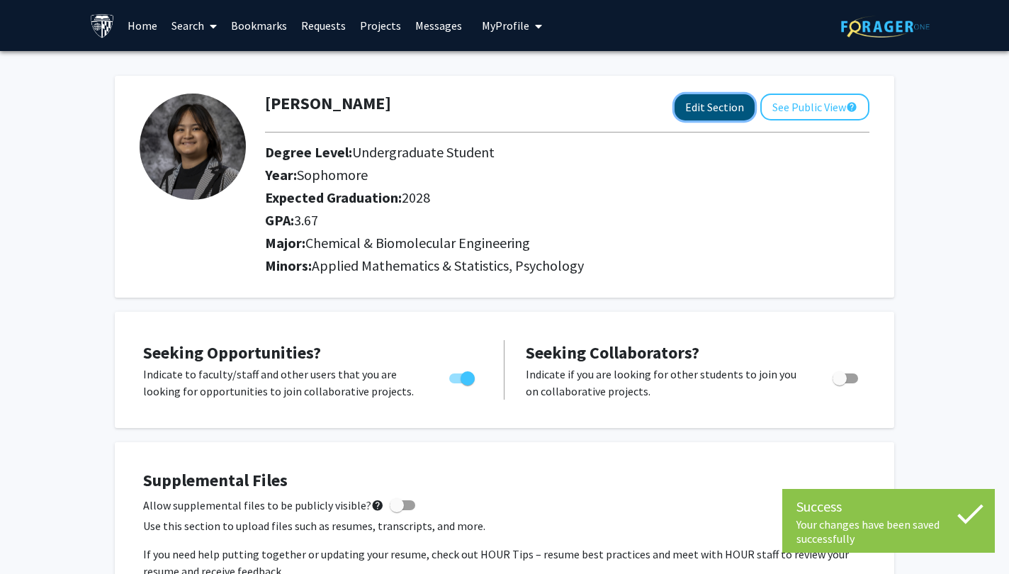
click at [716, 113] on button "Edit Section" at bounding box center [714, 107] width 80 height 26
select select "sophomore"
select select "2028"
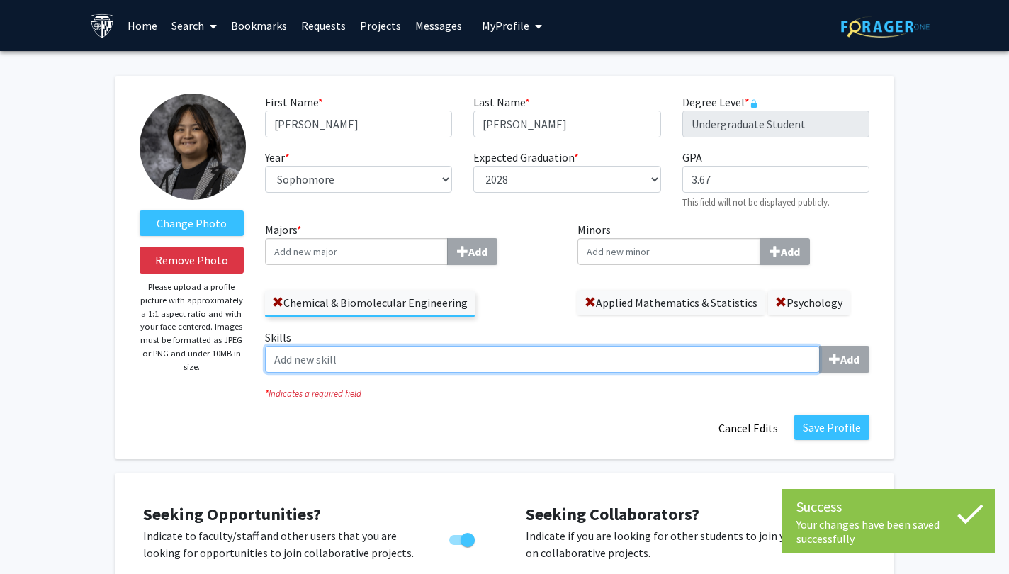
click at [505, 347] on input "Skills Add" at bounding box center [542, 359] width 555 height 27
click at [502, 357] on input "Skills Add" at bounding box center [542, 359] width 555 height 27
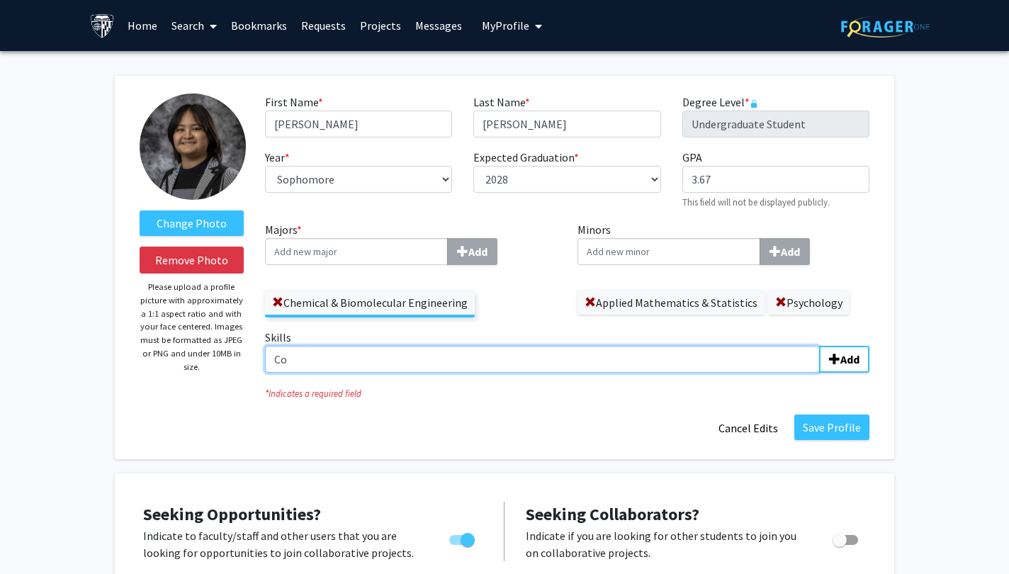
type input "C"
type input "l"
click at [759, 368] on input "Skills Add" at bounding box center [542, 359] width 555 height 27
type input "Collaborative Leadership"
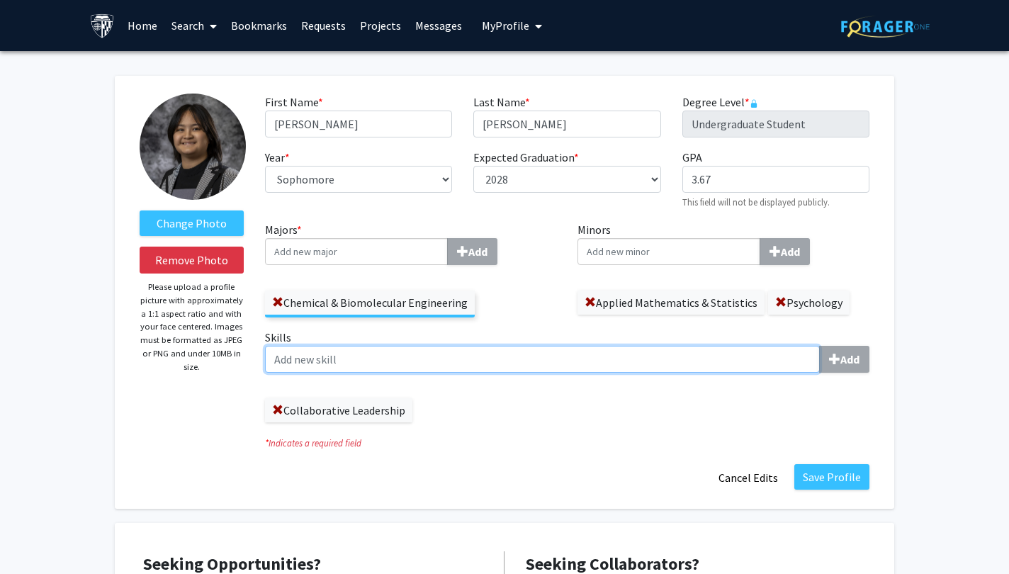
click at [687, 364] on input "Skills Add" at bounding box center [542, 359] width 555 height 27
type input "Event Planning"
type input "Interpersonal Communication"
click at [545, 367] on input "Skills Add" at bounding box center [542, 359] width 555 height 27
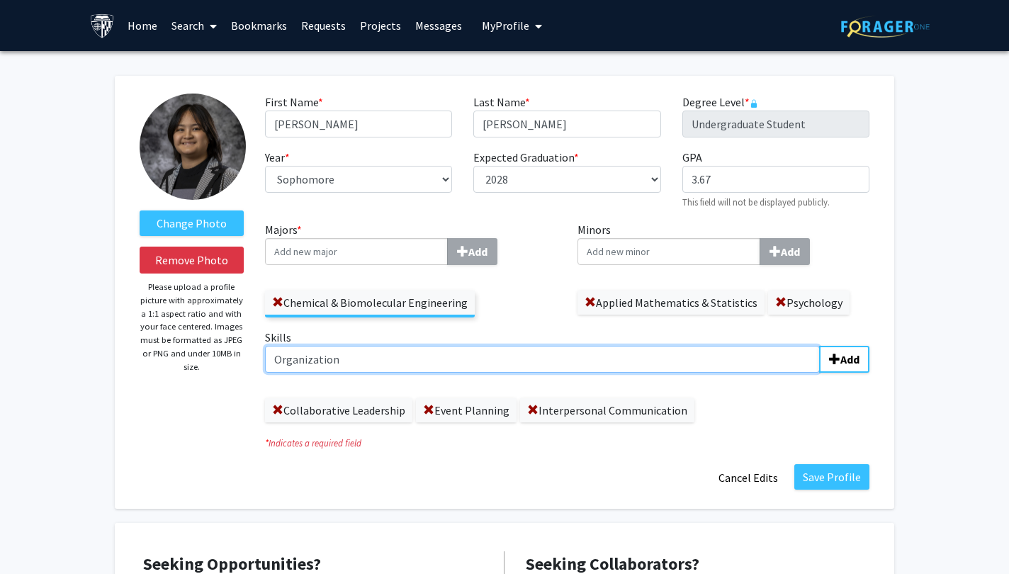
type input "Organization"
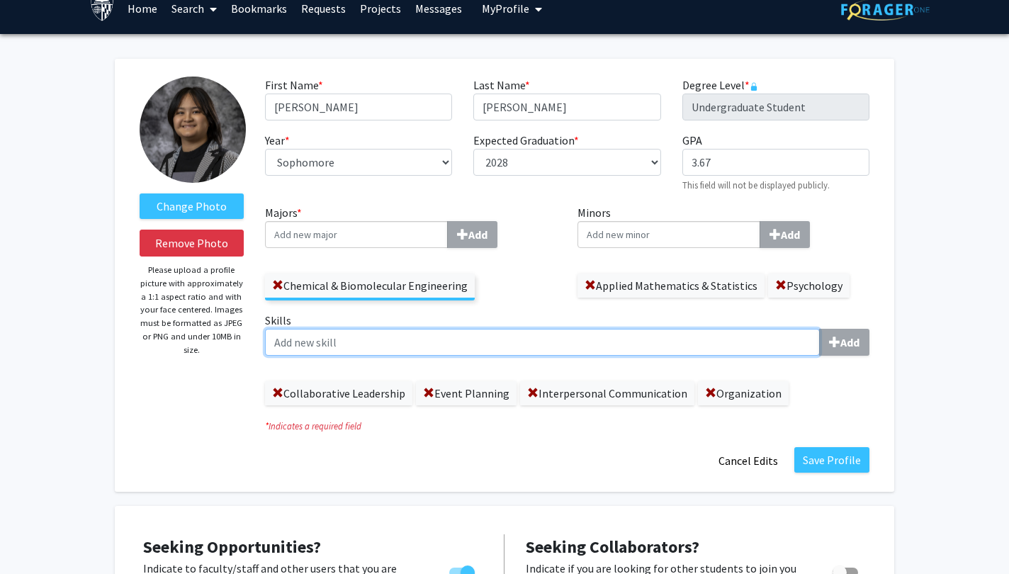
scroll to position [19, 0]
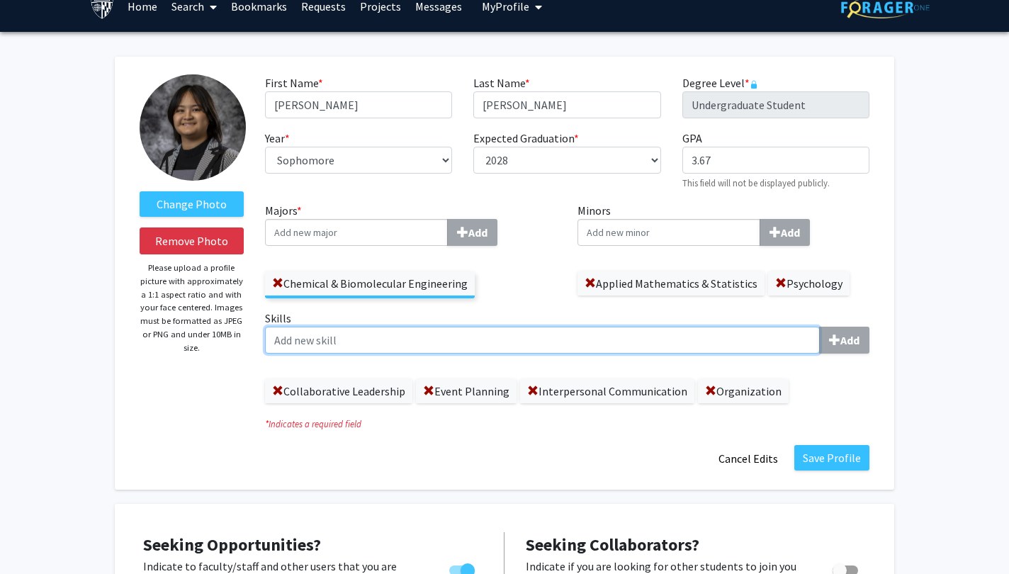
click at [403, 346] on input "Skills Add" at bounding box center [542, 340] width 555 height 27
type input "Biliteracy (English & Vietnamese)"
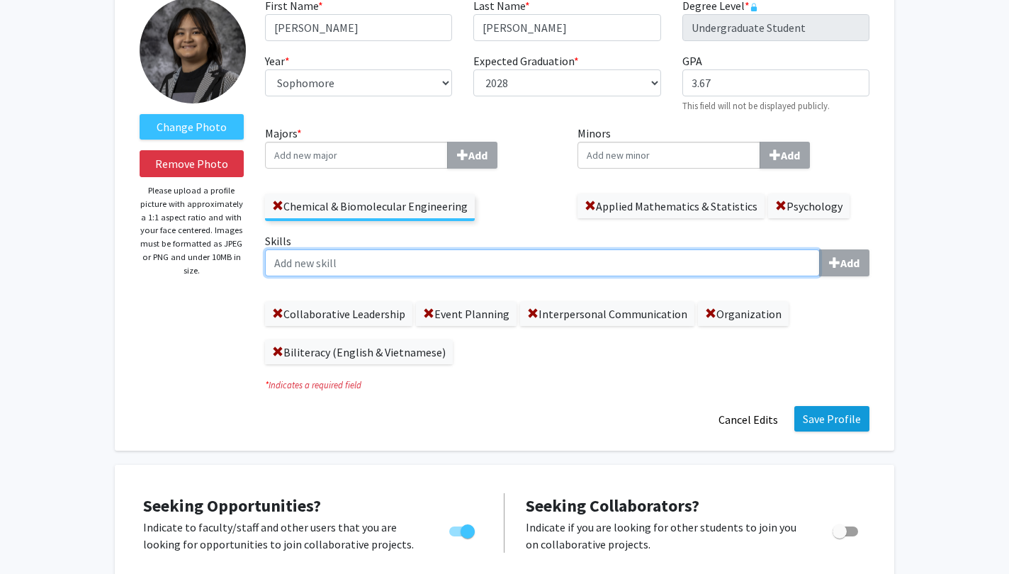
scroll to position [97, 0]
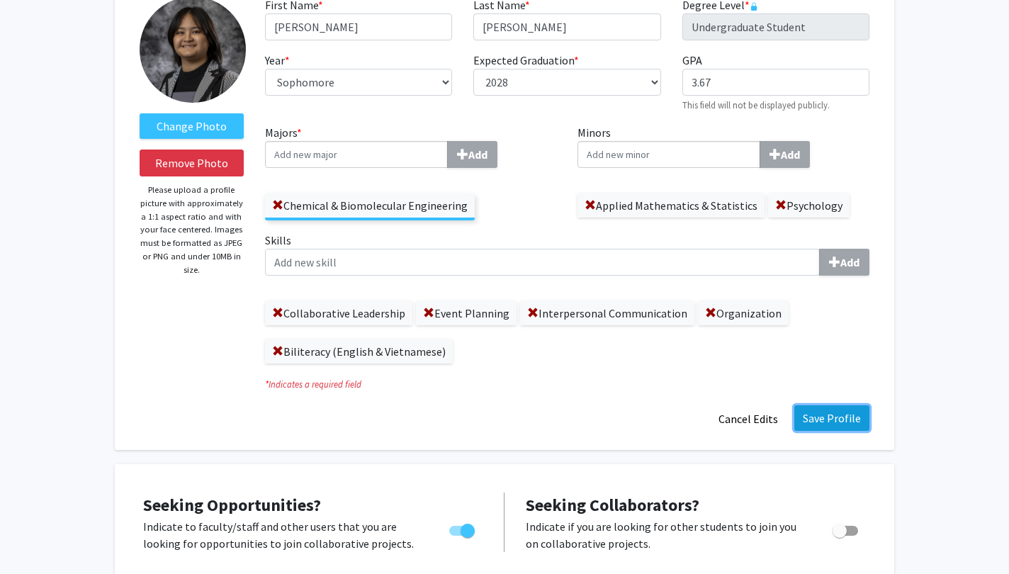
click at [820, 411] on button "Save Profile" at bounding box center [831, 418] width 75 height 26
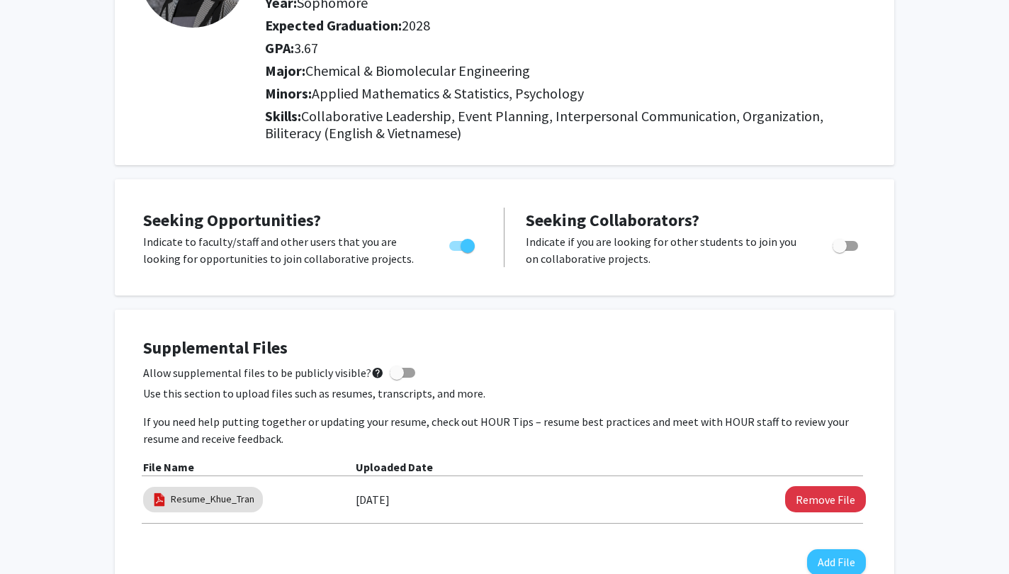
scroll to position [0, 0]
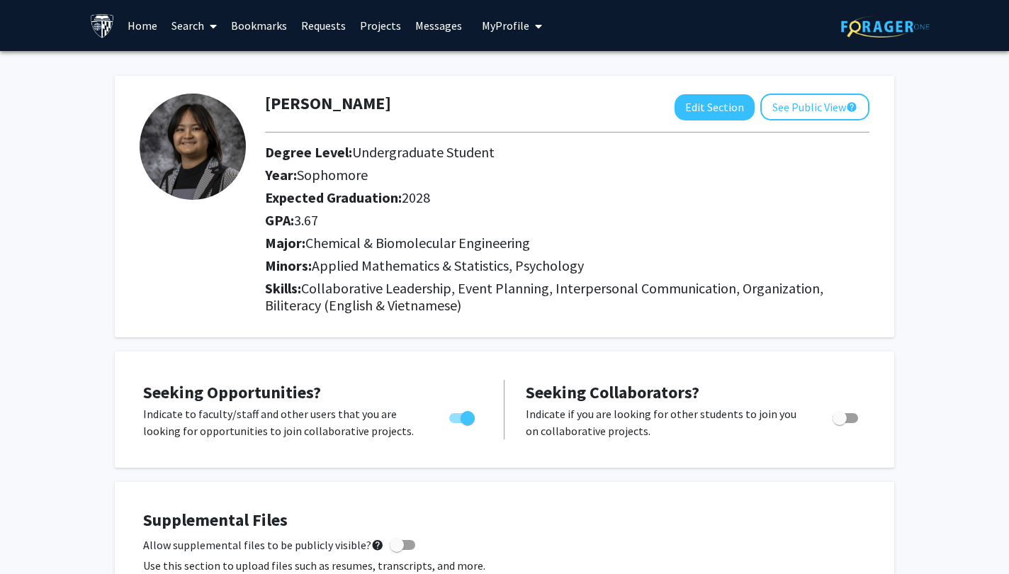
click at [202, 24] on link "Search" at bounding box center [194, 26] width 60 height 50
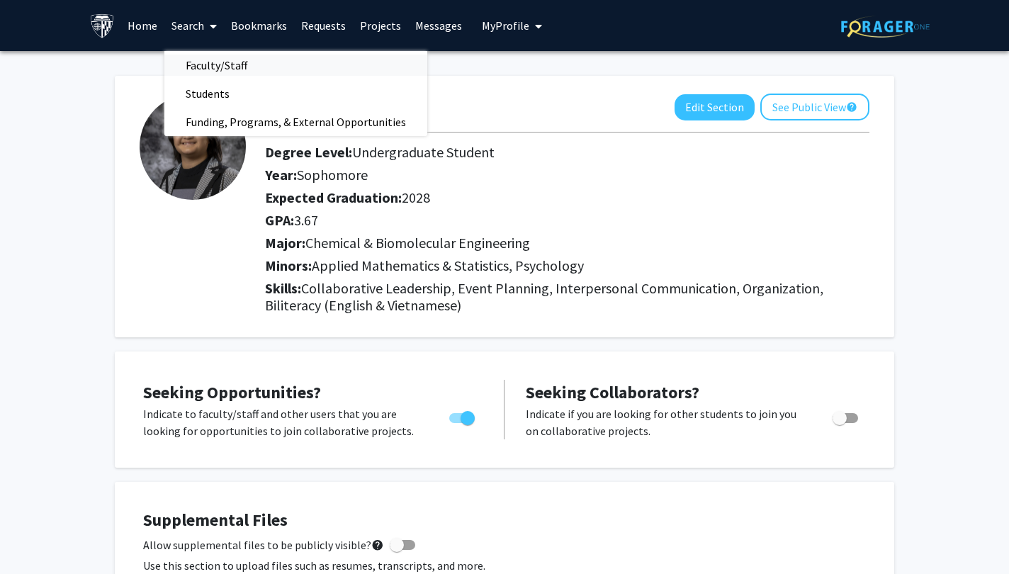
click at [208, 51] on span "Faculty/Staff" at bounding box center [216, 65] width 104 height 28
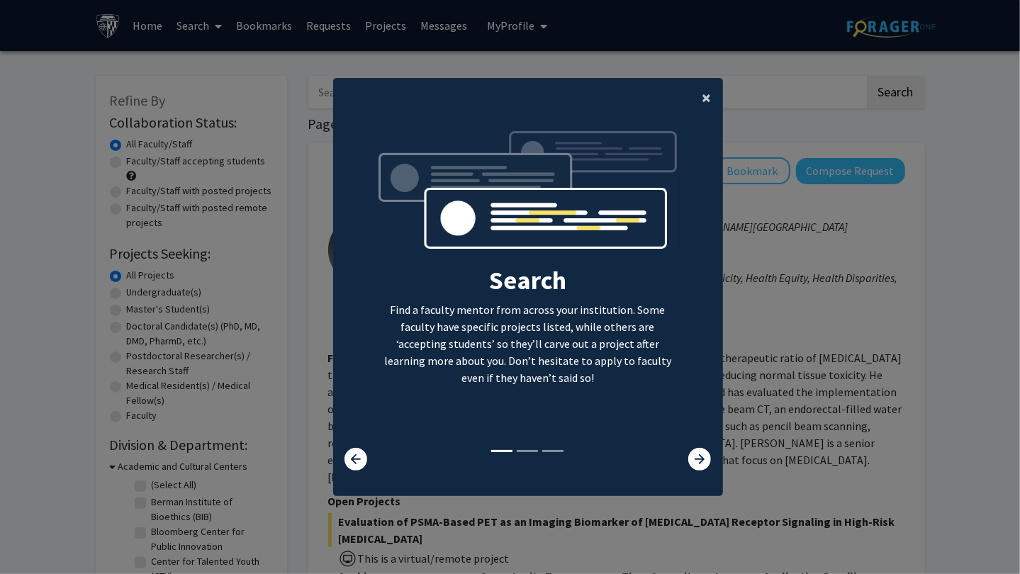
click at [702, 95] on span "×" at bounding box center [706, 97] width 9 height 22
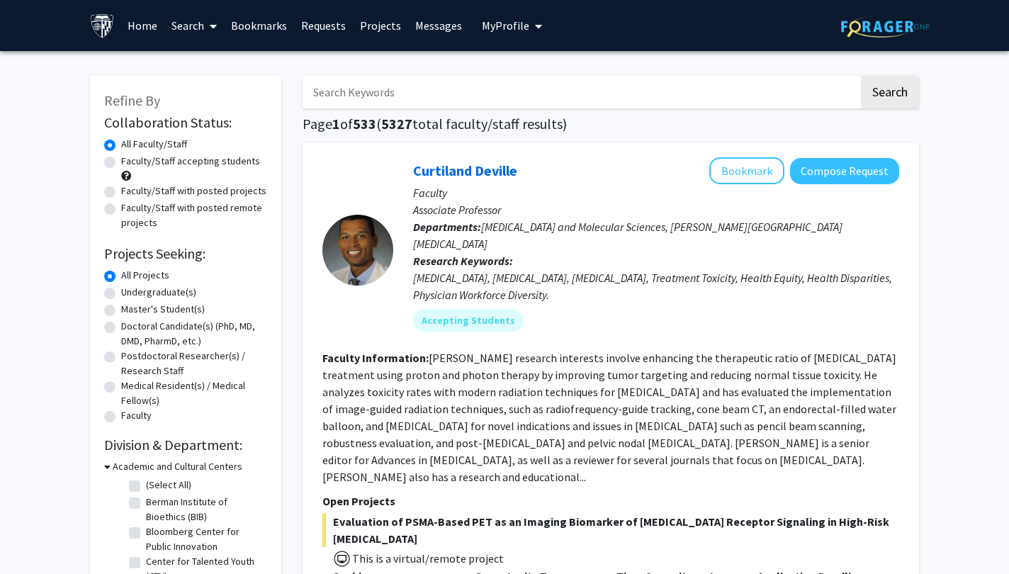
scroll to position [31, 0]
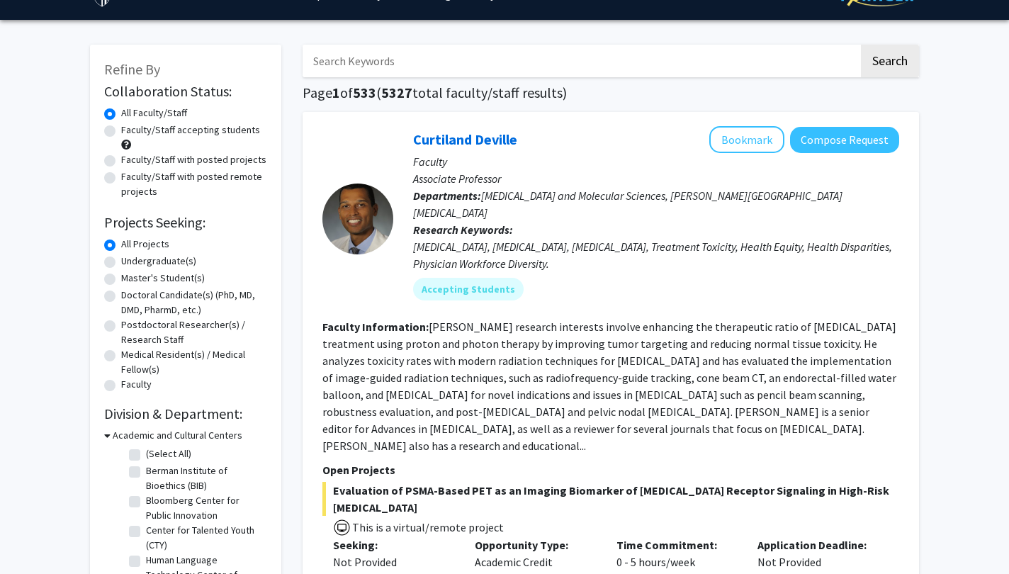
click at [619, 238] on div "[MEDICAL_DATA], [MEDICAL_DATA], [MEDICAL_DATA], Treatment Toxicity, Health Equi…" at bounding box center [656, 255] width 486 height 34
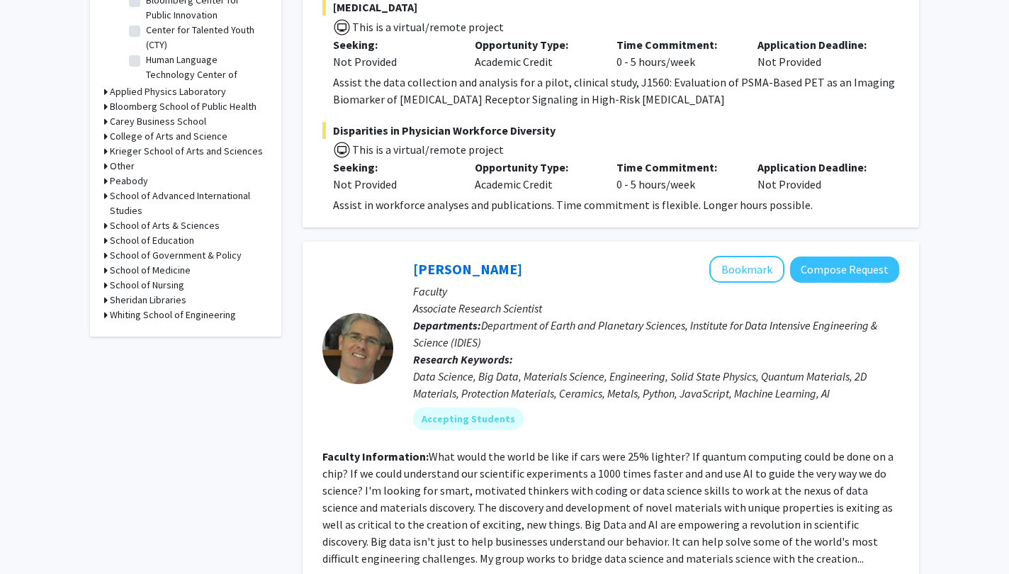
scroll to position [531, 0]
click at [731, 256] on button "Bookmark" at bounding box center [746, 269] width 75 height 27
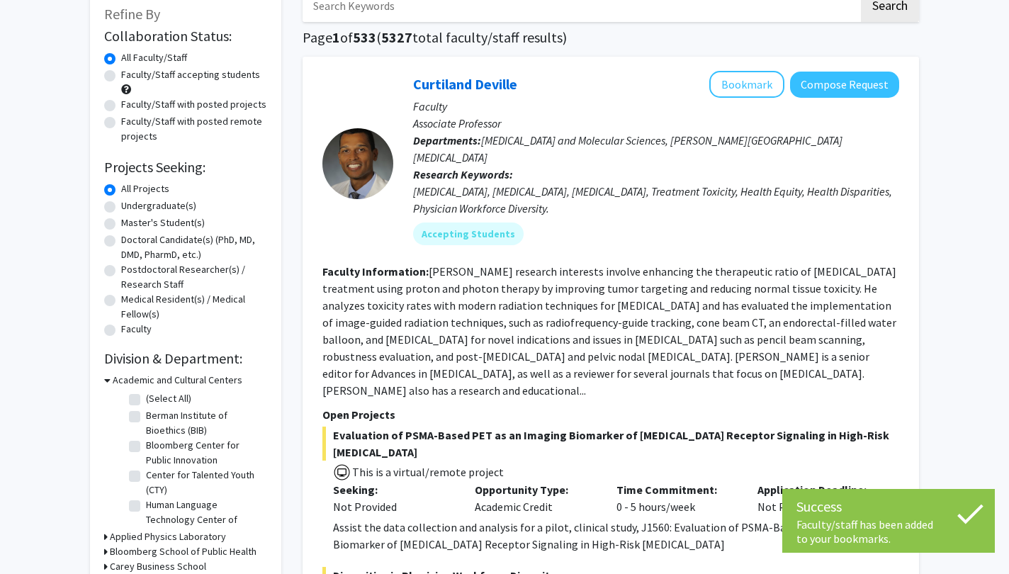
scroll to position [85, 0]
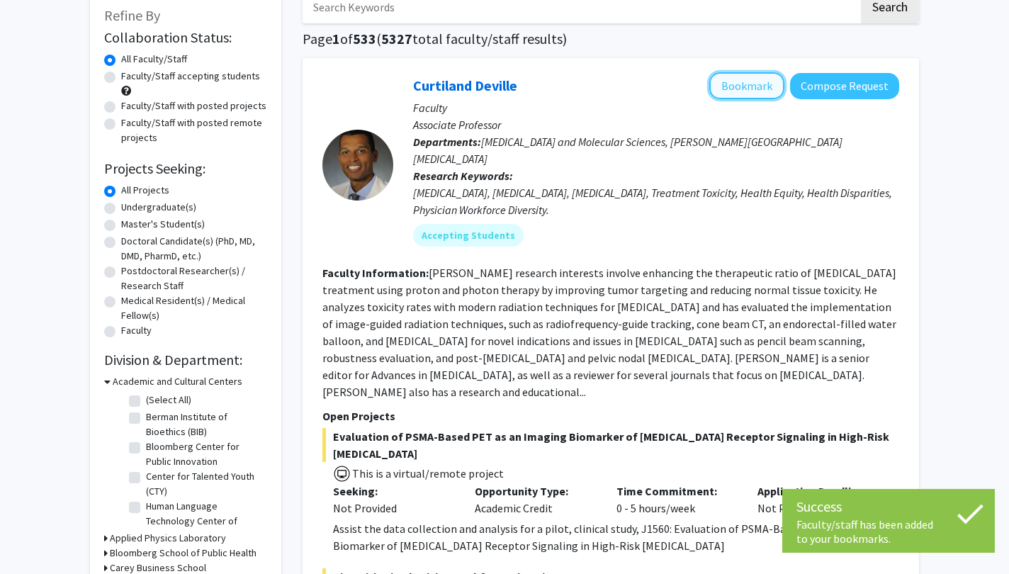
click at [749, 85] on button "Bookmark" at bounding box center [746, 85] width 75 height 27
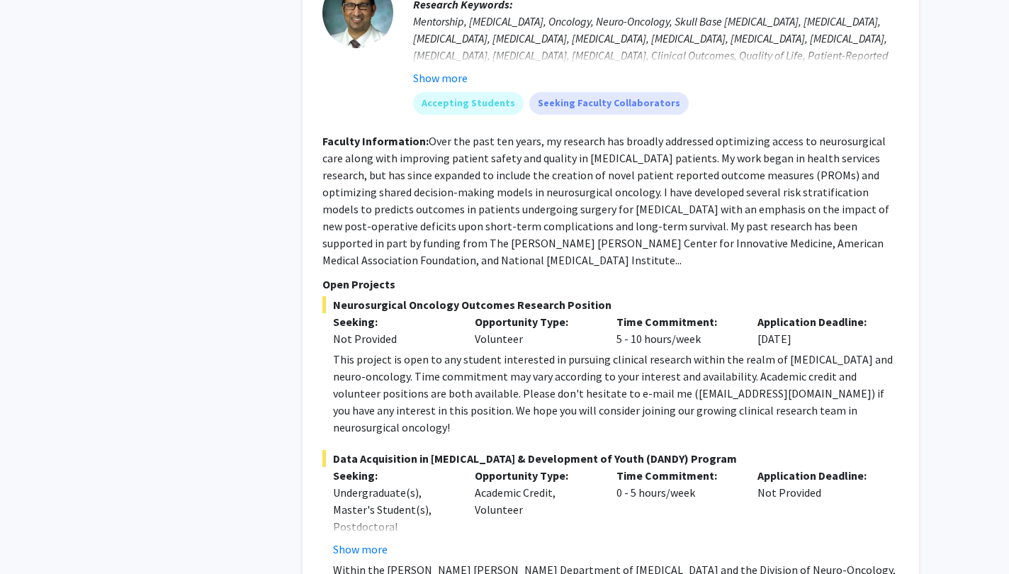
scroll to position [5499, 0]
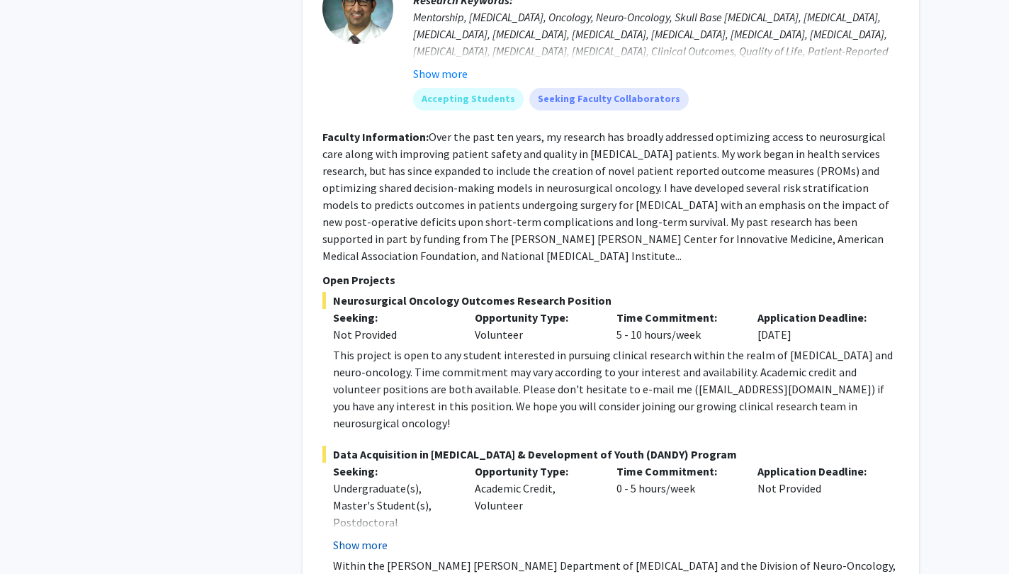
click at [361, 536] on button "Show more" at bounding box center [360, 544] width 55 height 17
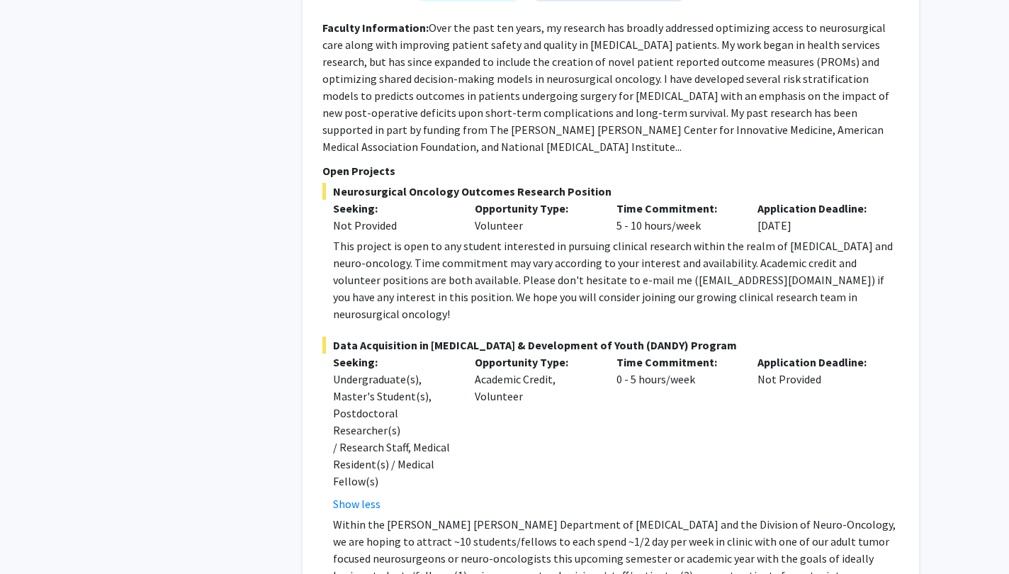
scroll to position [5609, 0]
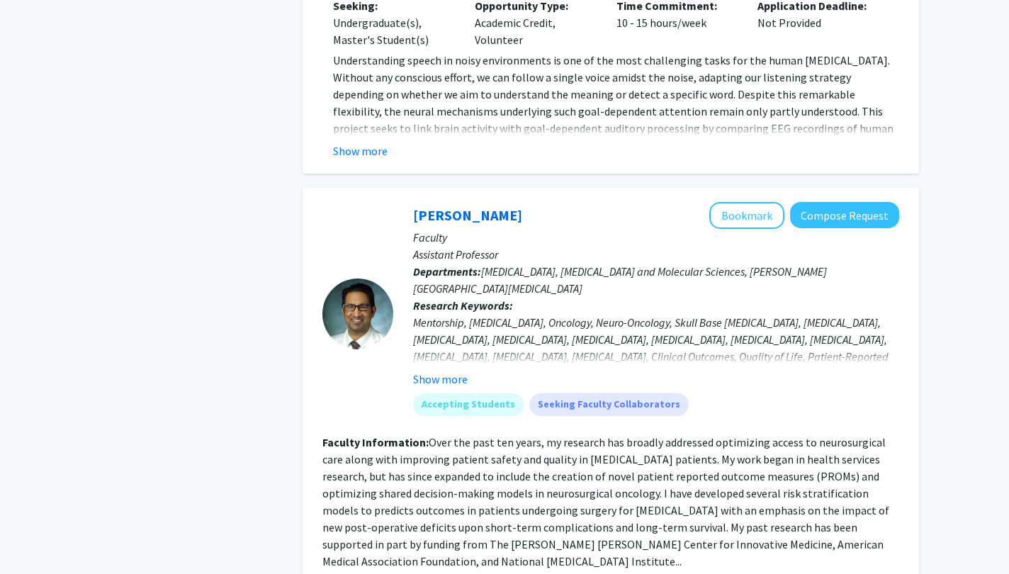
scroll to position [5195, 0]
click at [753, 201] on button "Bookmark" at bounding box center [746, 214] width 75 height 27
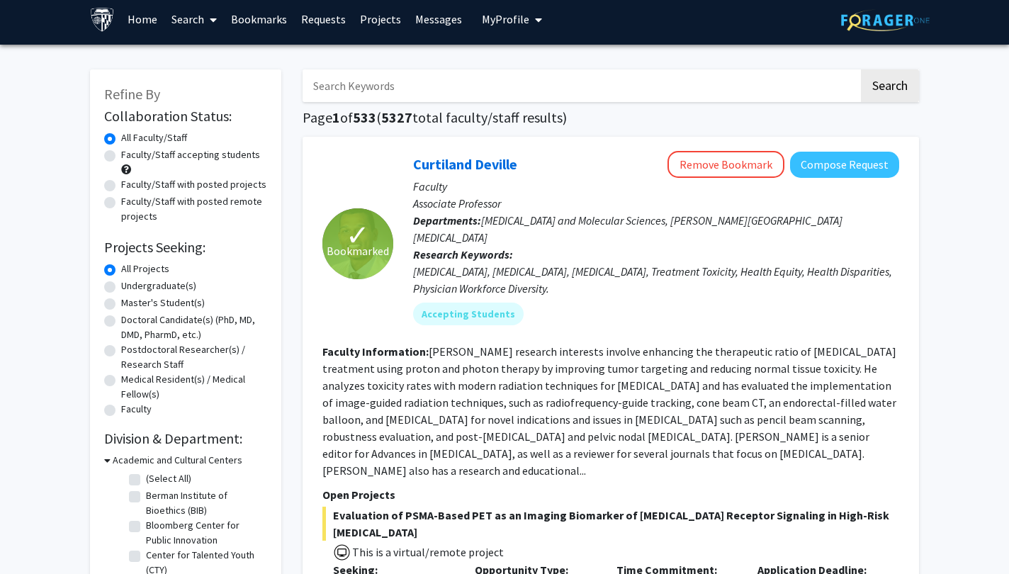
scroll to position [0, 0]
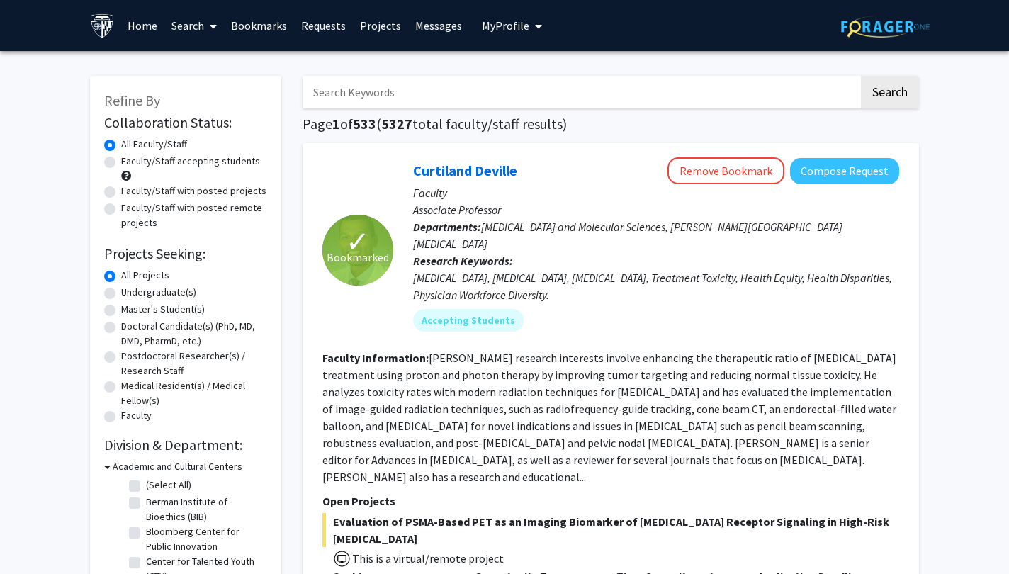
click at [553, 96] on input "Search Keywords" at bounding box center [581, 92] width 556 height 33
click at [861, 76] on button "Search" at bounding box center [890, 92] width 58 height 33
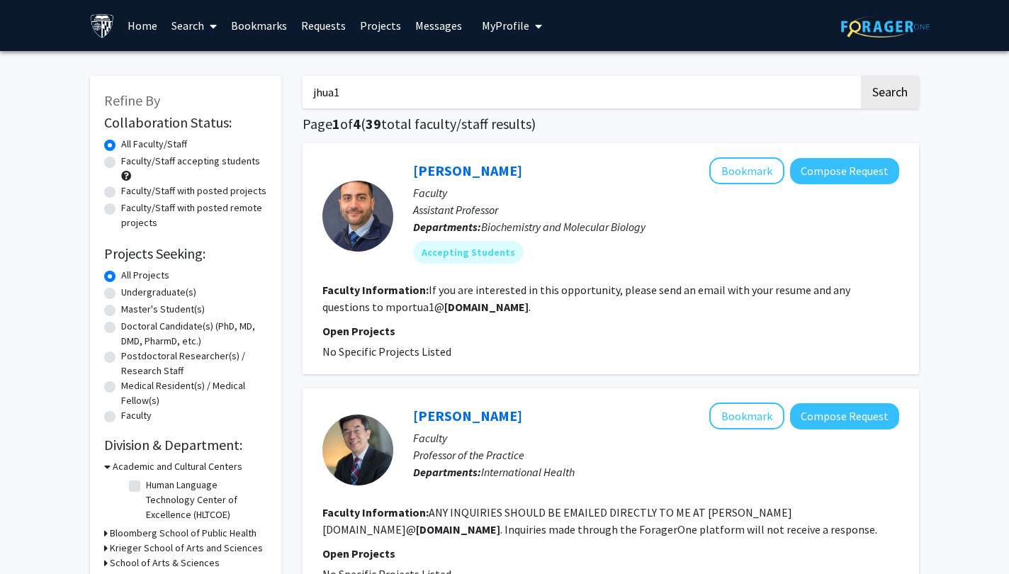
type input "jhua1"
click at [861, 76] on button "Search" at bounding box center [890, 92] width 58 height 33
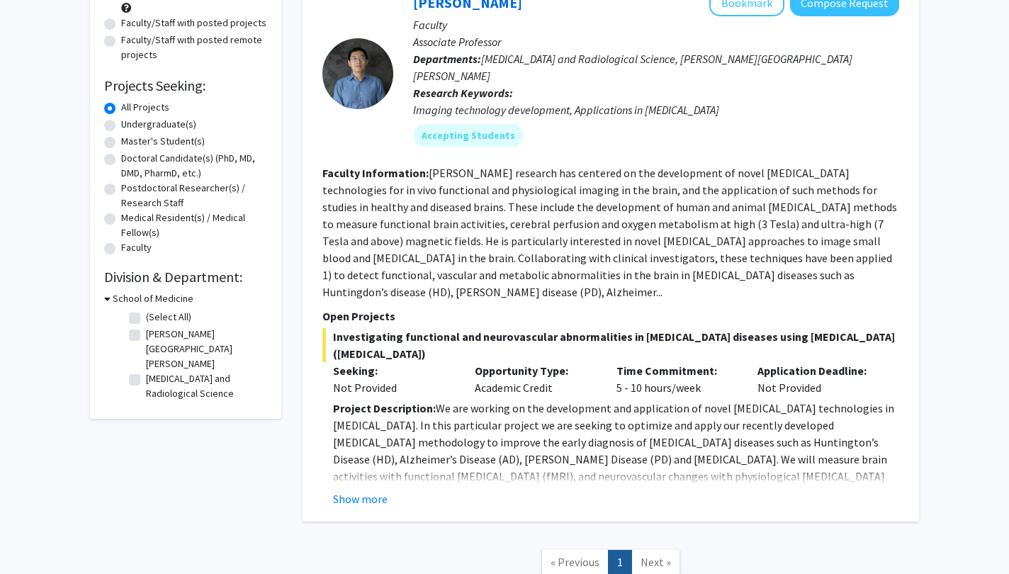
scroll to position [169, 0]
click at [378, 490] on button "Show more" at bounding box center [360, 498] width 55 height 17
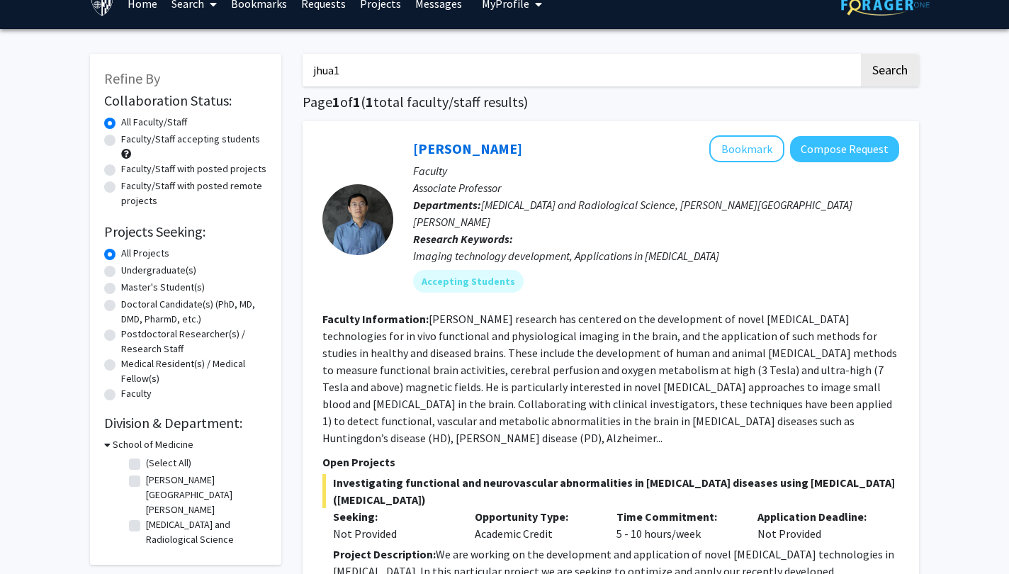
scroll to position [21, 0]
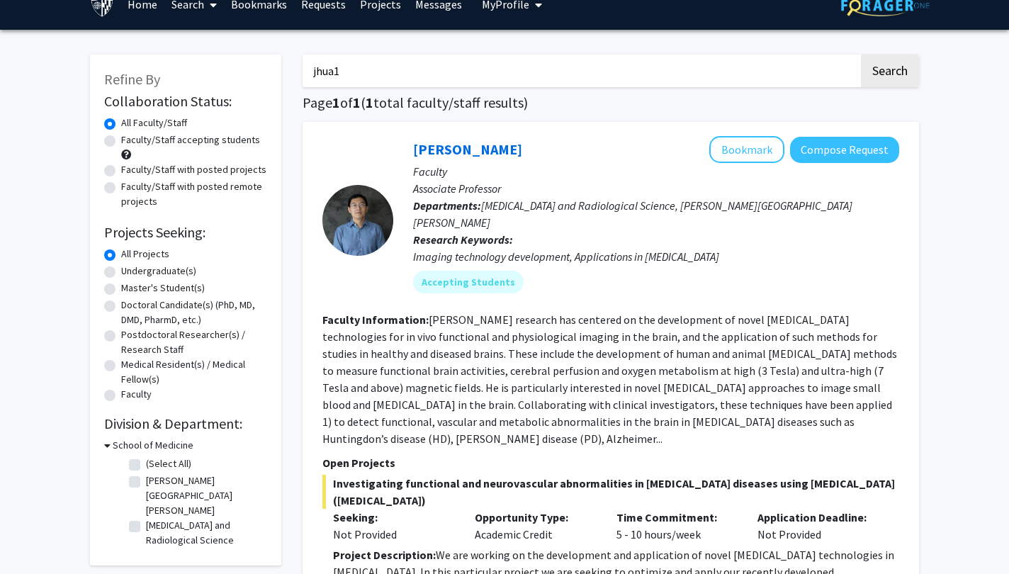
click at [121, 271] on label "Undergraduate(s)" at bounding box center [158, 271] width 75 height 15
click at [121, 271] on input "Undergraduate(s)" at bounding box center [125, 268] width 9 height 9
radio input "true"
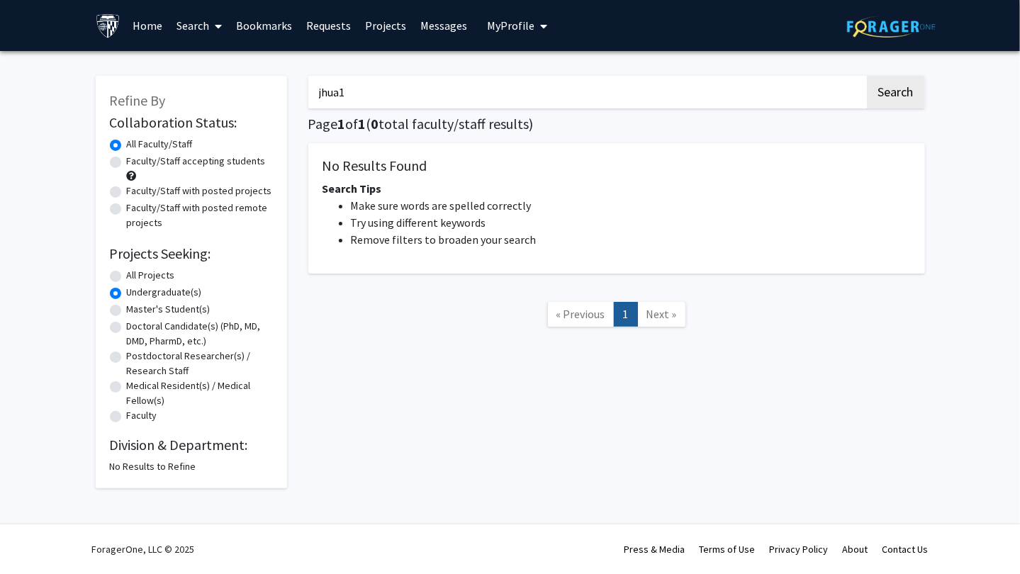
click at [127, 275] on label "All Projects" at bounding box center [151, 275] width 48 height 15
click at [127, 275] on input "All Projects" at bounding box center [131, 272] width 9 height 9
radio input "true"
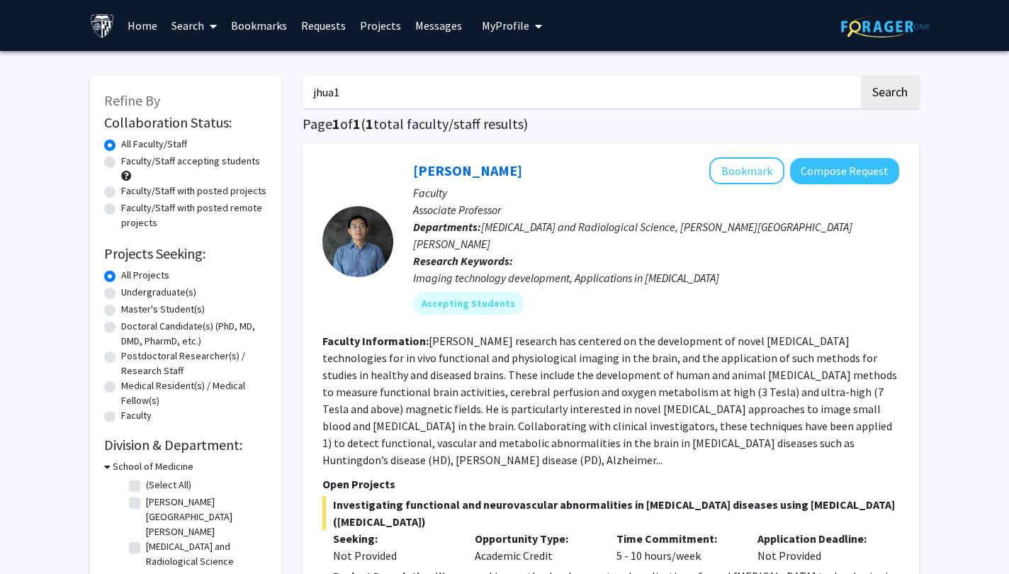
click at [174, 461] on h3 "School of Medicine" at bounding box center [153, 466] width 81 height 15
click at [174, 461] on h3 "School of Medicine" at bounding box center [150, 466] width 81 height 15
click at [201, 215] on label "Faculty/Staff with posted remote projects" at bounding box center [194, 216] width 146 height 30
click at [130, 210] on input "Faculty/Staff with posted remote projects" at bounding box center [125, 205] width 9 height 9
radio input "true"
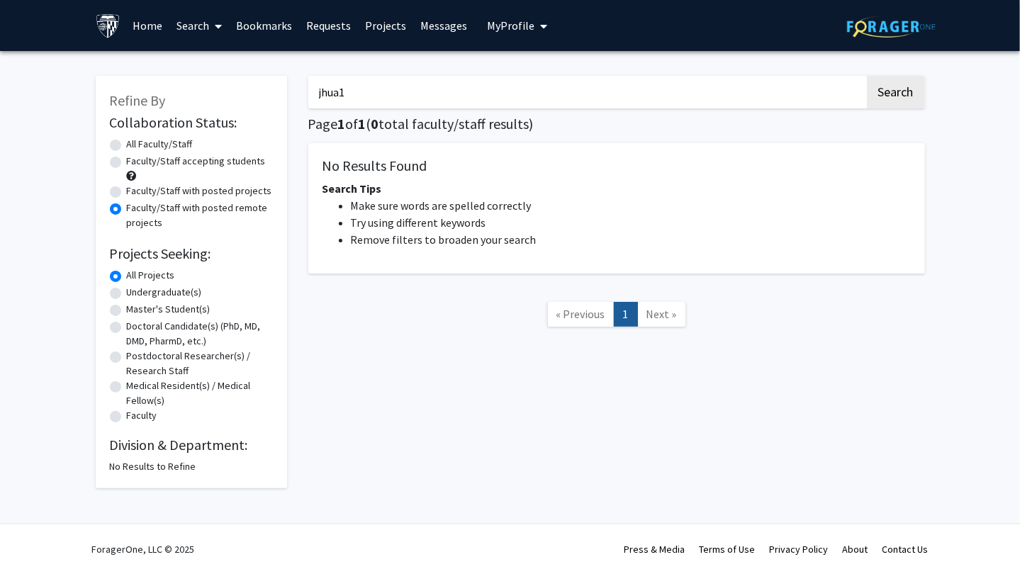
click at [186, 141] on label "All Faculty/Staff" at bounding box center [160, 144] width 66 height 15
click at [136, 141] on input "All Faculty/Staff" at bounding box center [131, 141] width 9 height 9
radio input "true"
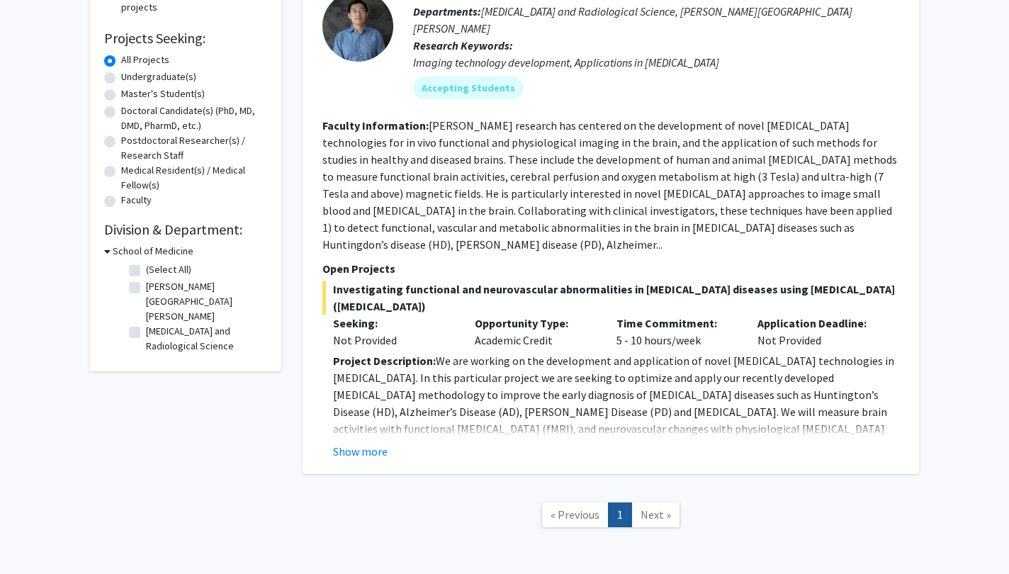
scroll to position [216, 0]
click at [363, 442] on button "Show more" at bounding box center [360, 450] width 55 height 17
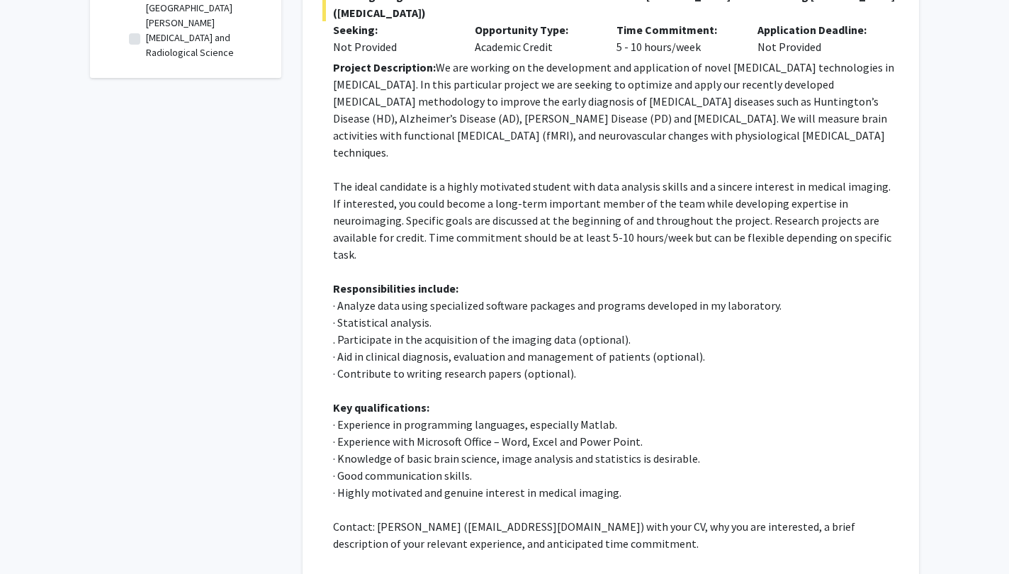
scroll to position [0, 0]
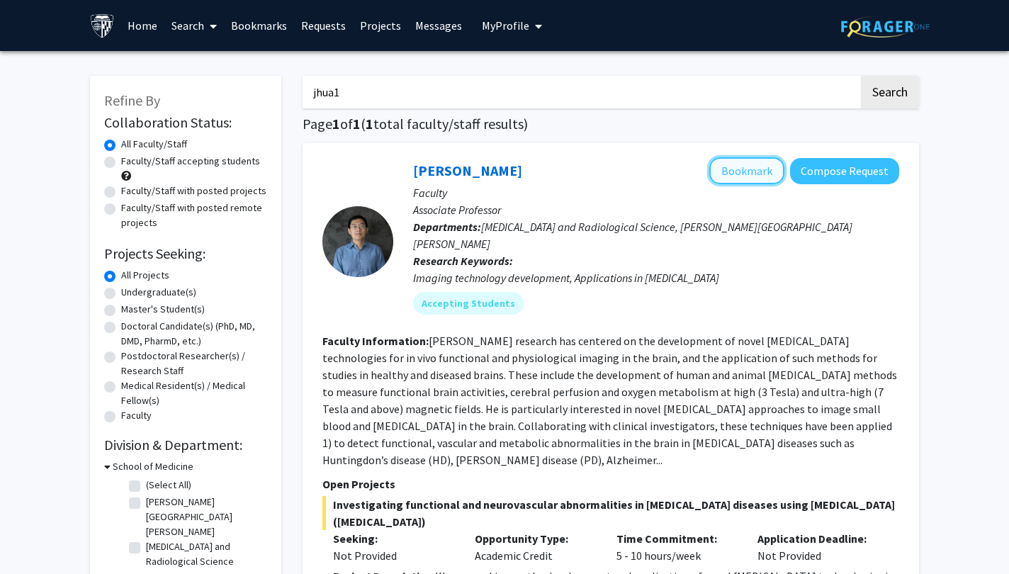
click at [748, 166] on button "Bookmark" at bounding box center [746, 170] width 75 height 27
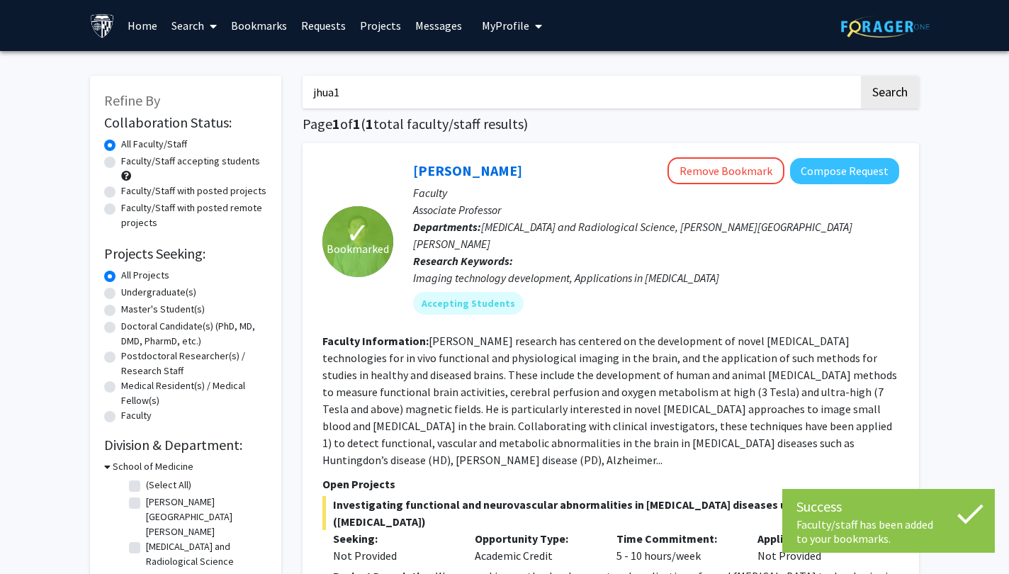
click at [485, 43] on button "My Profile" at bounding box center [512, 25] width 69 height 51
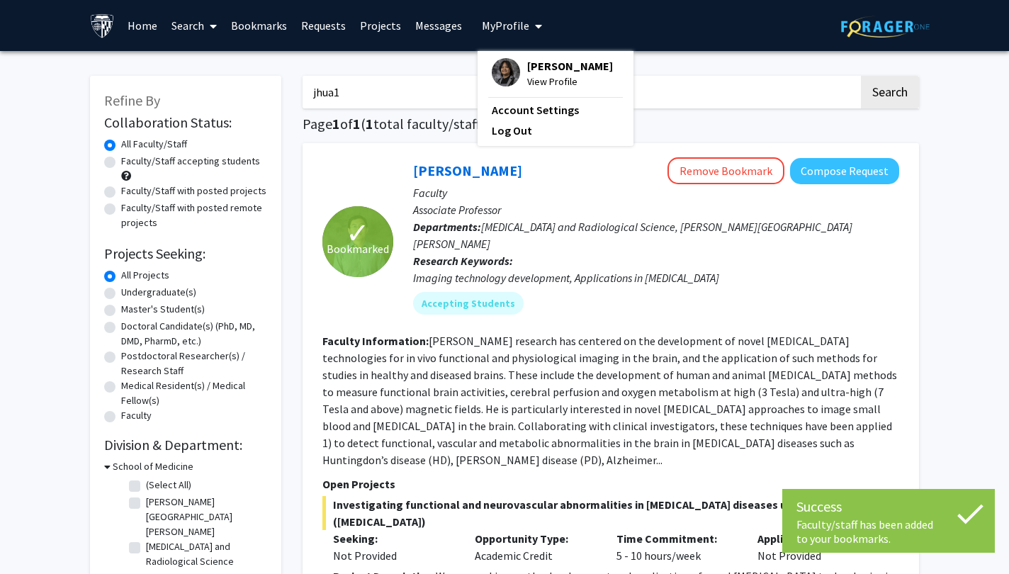
click at [507, 78] on img at bounding box center [506, 72] width 28 height 28
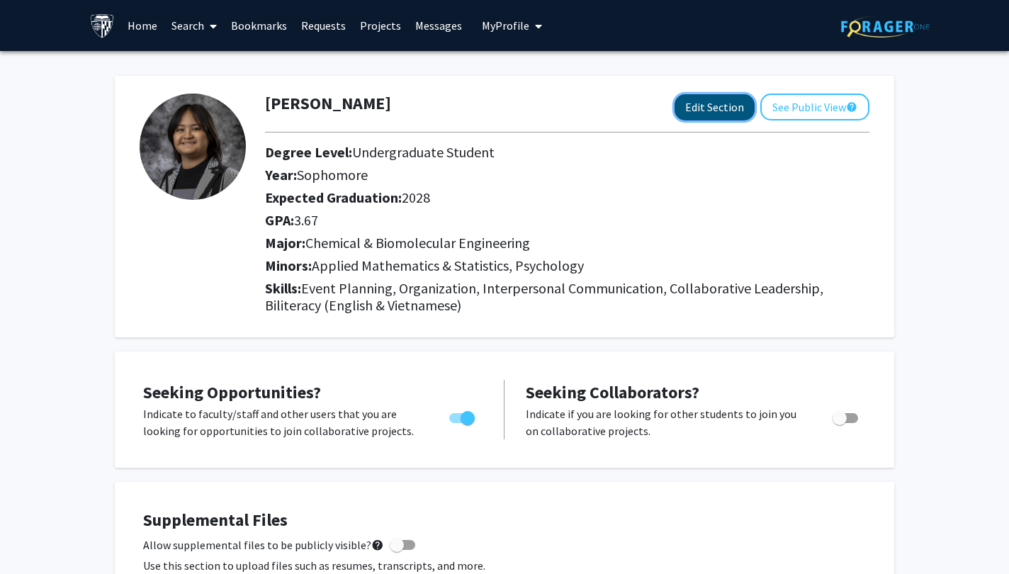
click at [700, 101] on button "Edit Section" at bounding box center [714, 107] width 80 height 26
select select "sophomore"
select select "2028"
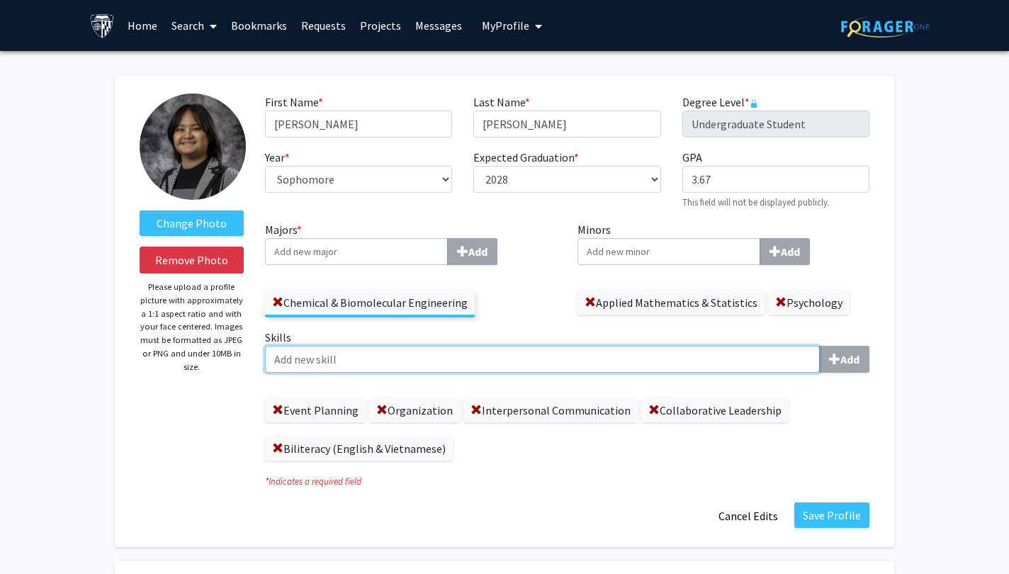
click at [573, 359] on input "Skills Add" at bounding box center [542, 359] width 555 height 27
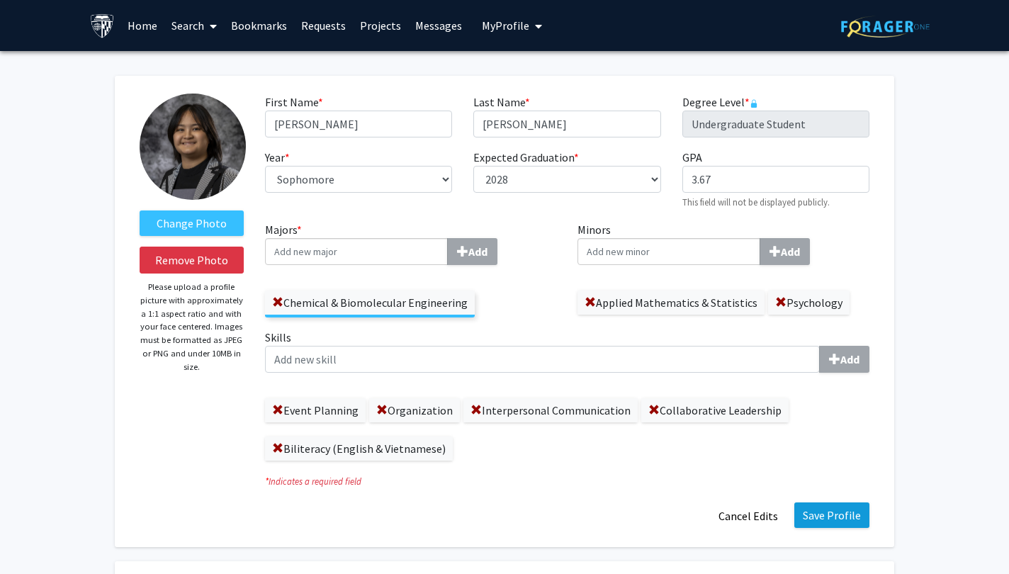
drag, startPoint x: 768, startPoint y: 469, endPoint x: 861, endPoint y: 524, distance: 108.0
click at [861, 524] on fg-title-edit "First Name * required [PERSON_NAME] Last Name * required [PERSON_NAME] Degree L…" at bounding box center [567, 312] width 604 height 436
drag, startPoint x: 861, startPoint y: 524, endPoint x: 854, endPoint y: 521, distance: 7.9
click at [854, 521] on button "Save Profile" at bounding box center [831, 515] width 75 height 26
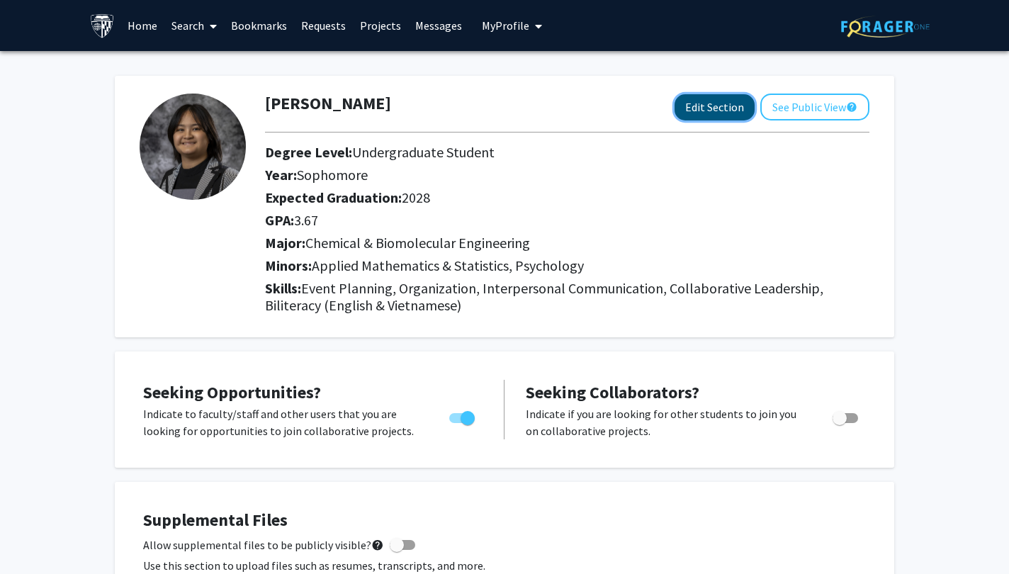
click at [726, 113] on button "Edit Section" at bounding box center [714, 107] width 80 height 26
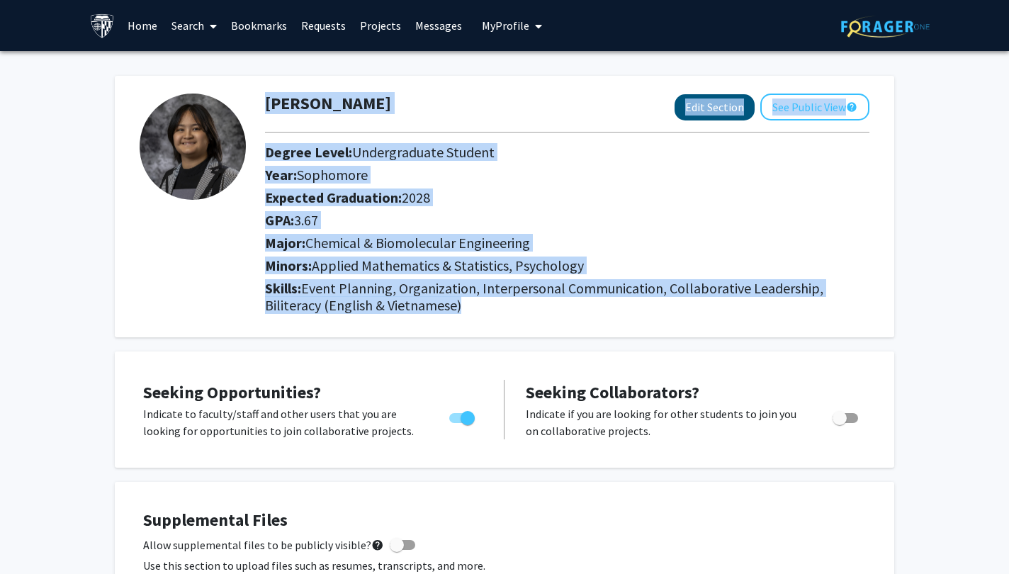
select select "sophomore"
select select "2028"
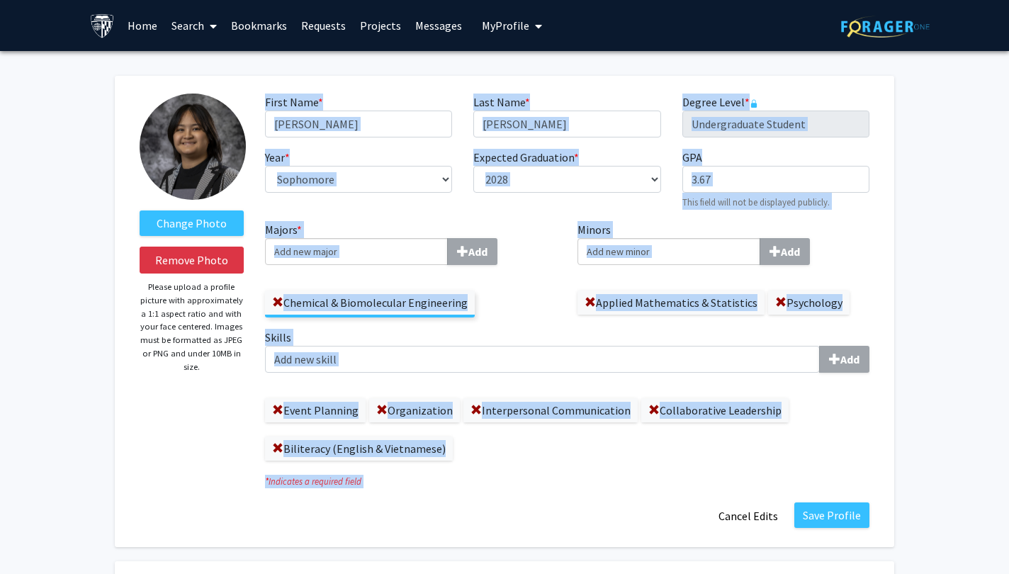
click at [599, 450] on div "Event Planning Organization Interpersonal Communication Collaborative Leadershi…" at bounding box center [567, 422] width 604 height 77
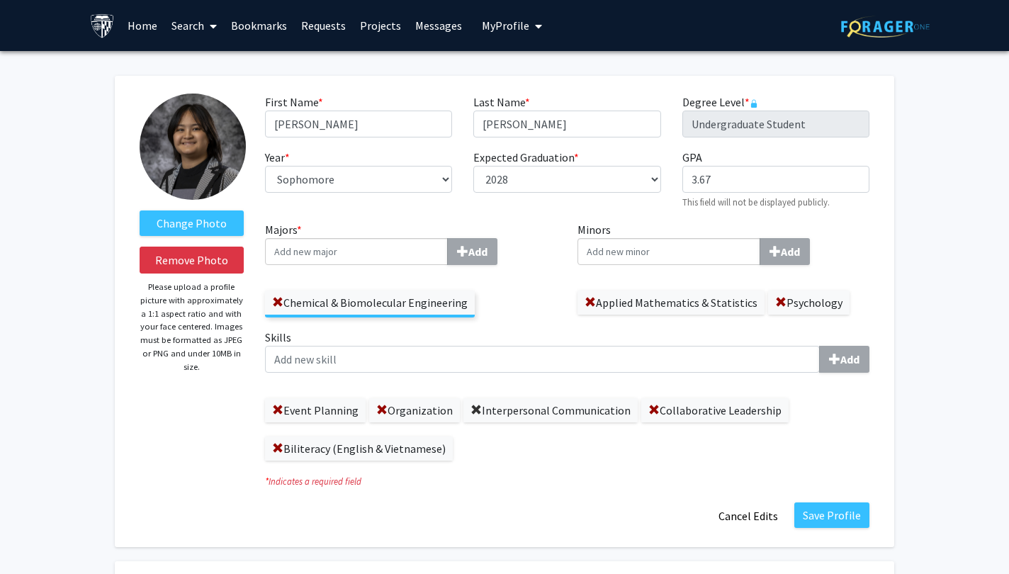
click at [474, 408] on span at bounding box center [475, 410] width 11 height 11
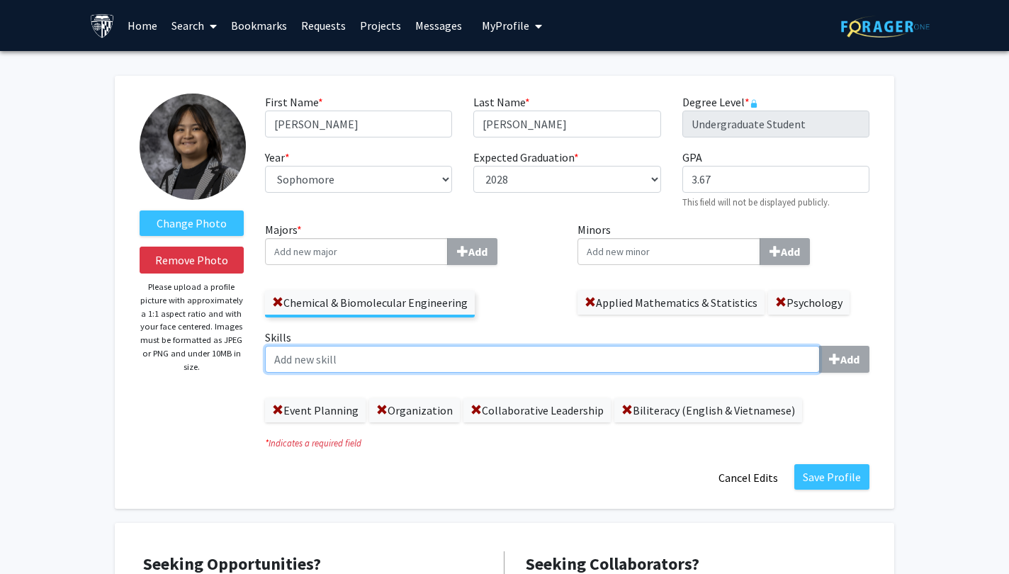
click at [474, 363] on input "Skills Add" at bounding box center [542, 359] width 555 height 27
type input "Communications"
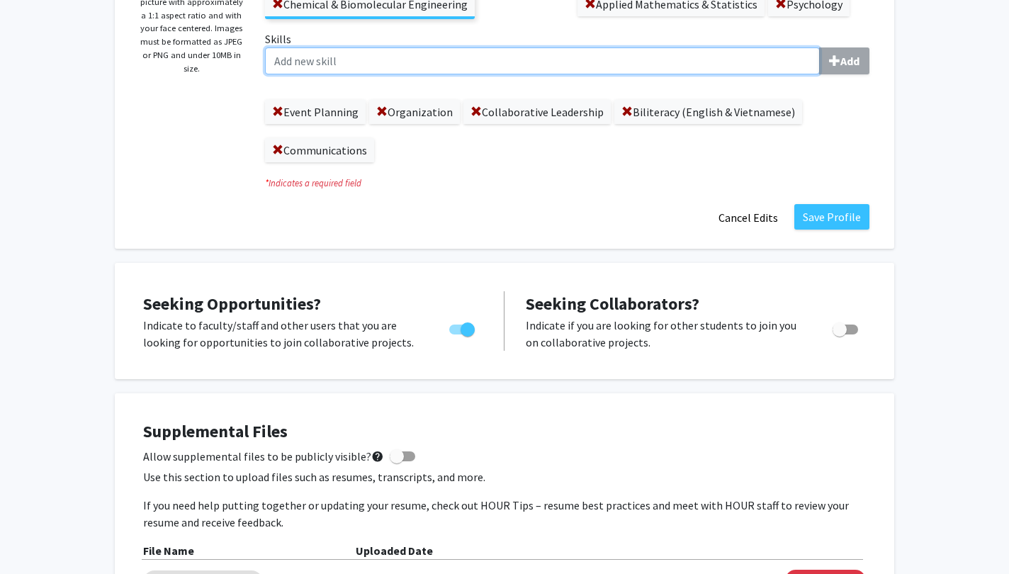
scroll to position [285, 0]
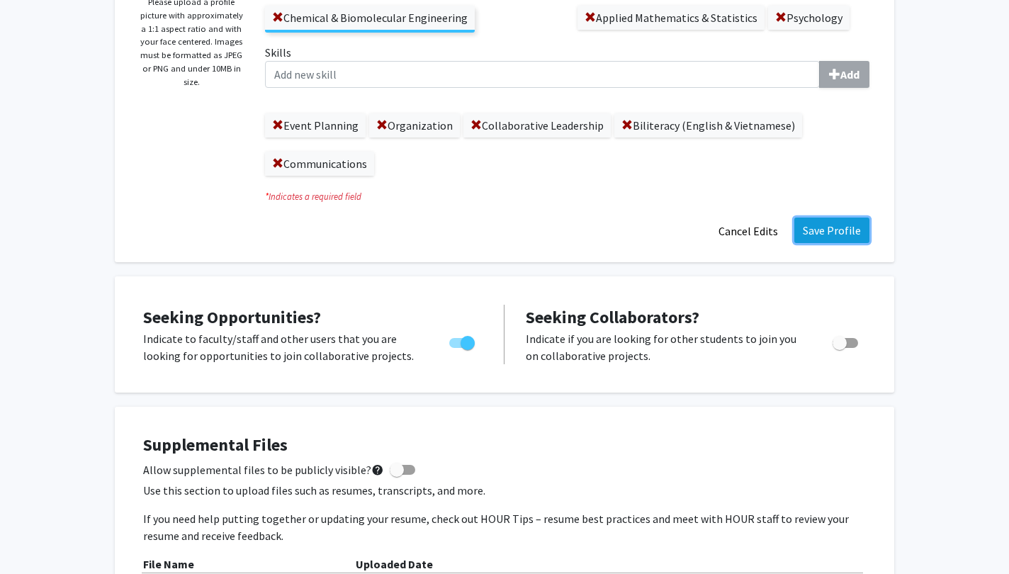
click at [845, 230] on button "Save Profile" at bounding box center [831, 231] width 75 height 26
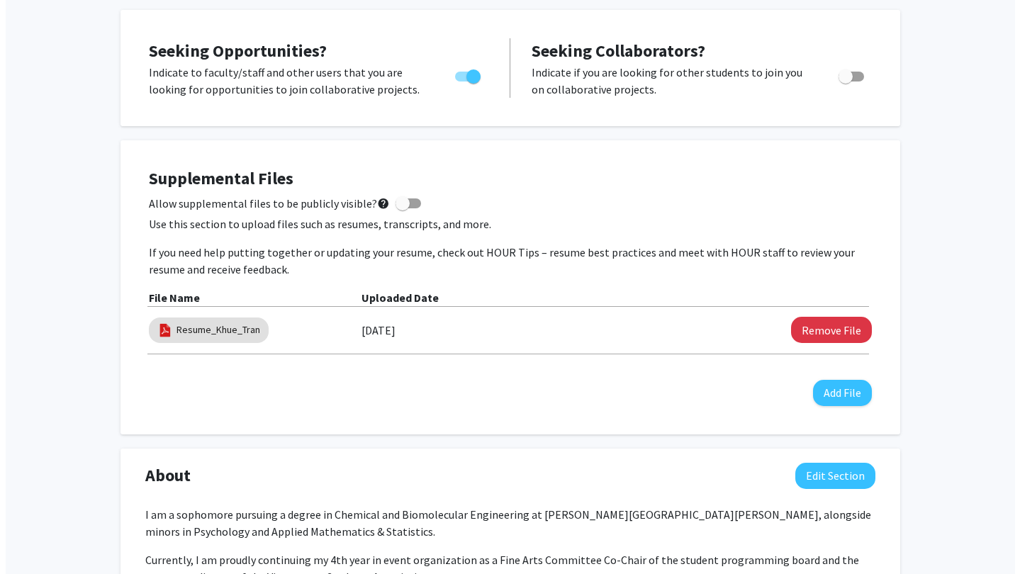
scroll to position [351, 0]
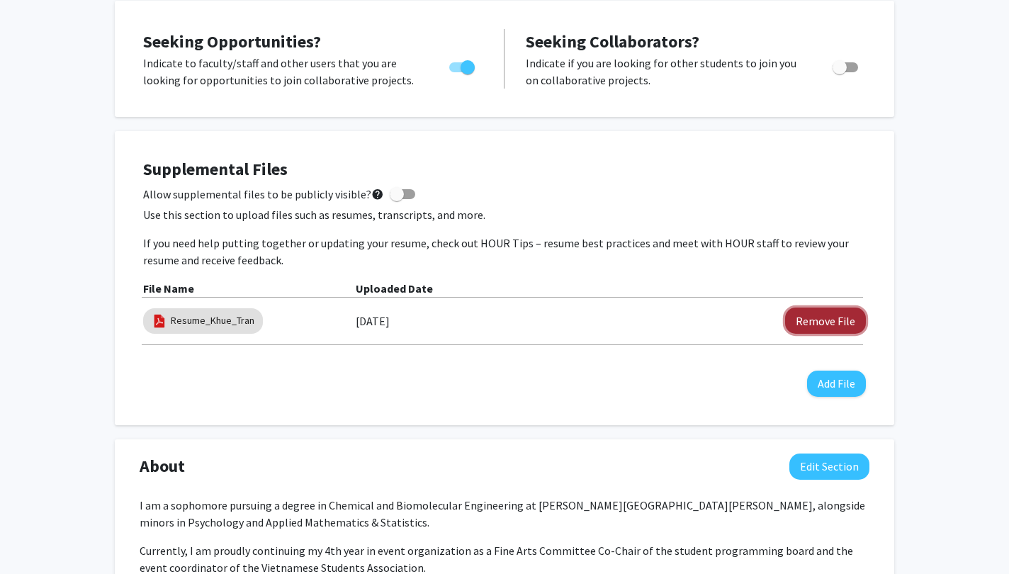
click at [842, 316] on button "Remove File" at bounding box center [825, 320] width 81 height 26
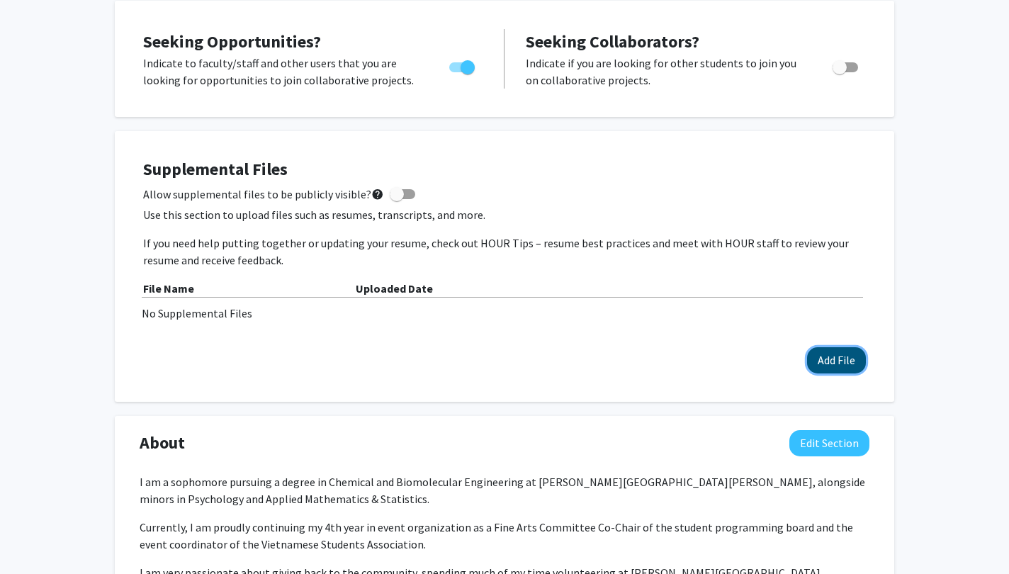
click at [842, 354] on button "Add File" at bounding box center [836, 360] width 59 height 26
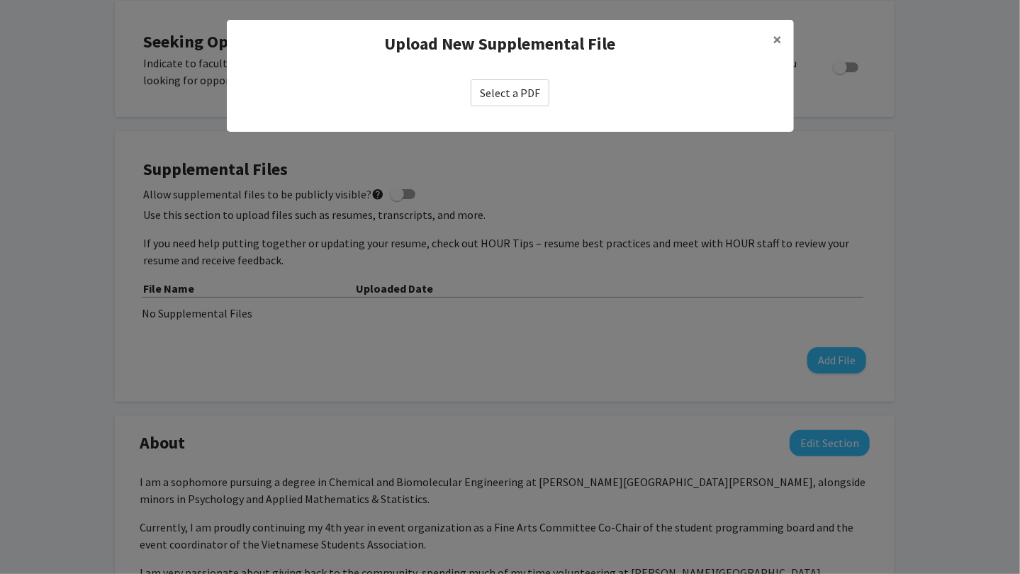
click at [502, 82] on label "Select a PDF" at bounding box center [509, 92] width 79 height 27
click at [0, 0] on input "Select a PDF" at bounding box center [0, 0] width 0 height 0
select select "custom"
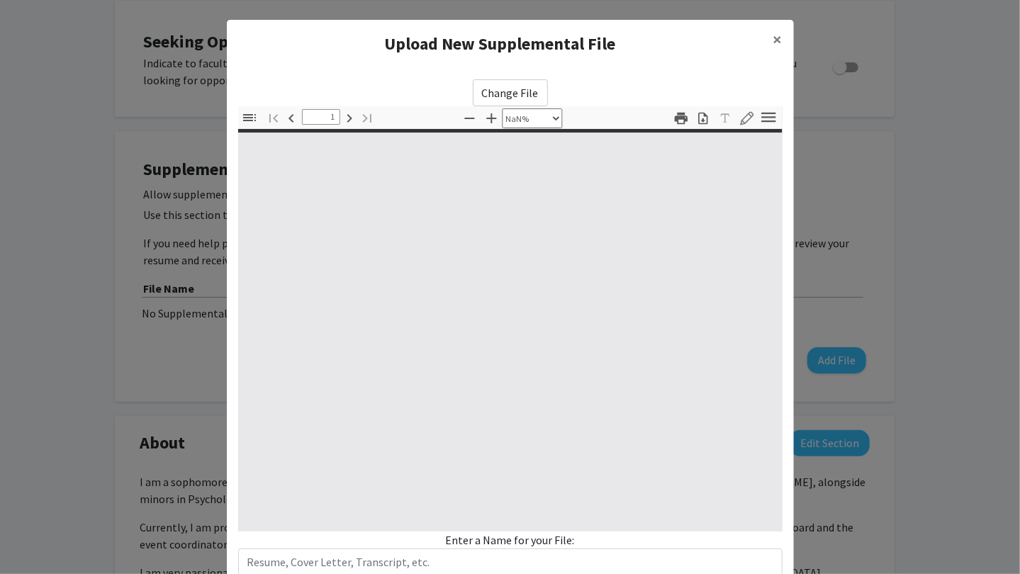
type input "0"
select select "custom"
type input "1"
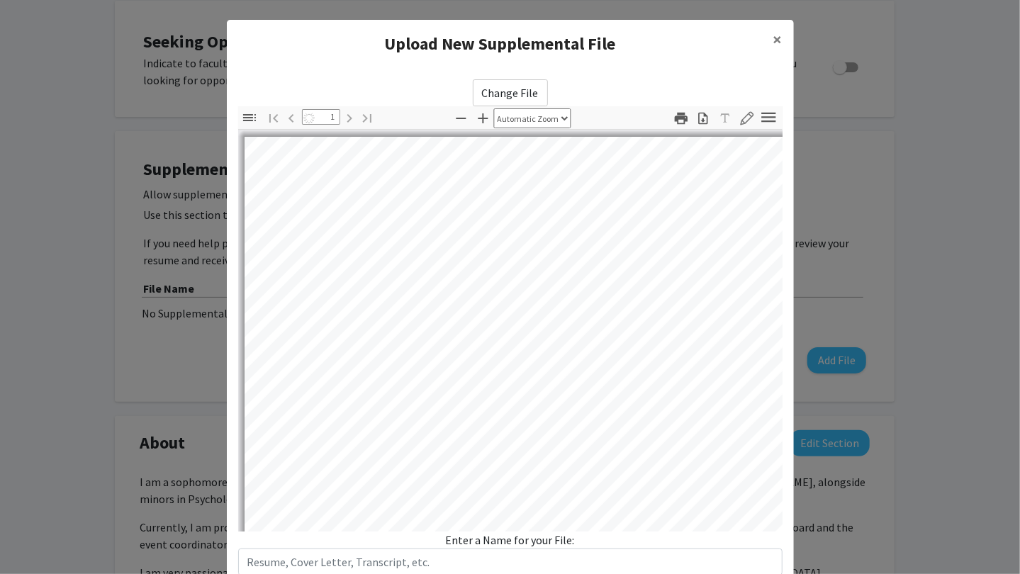
select select "auto"
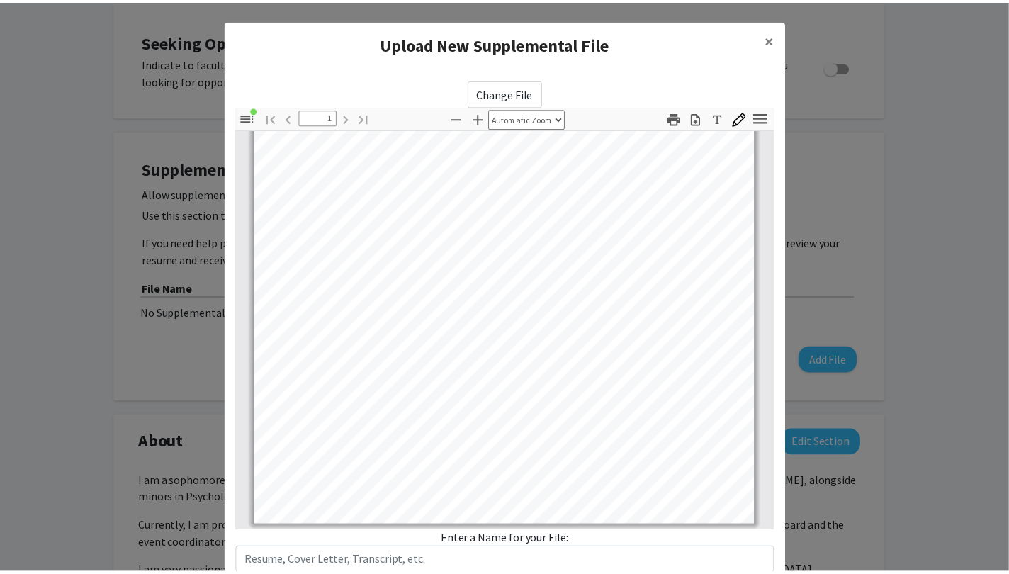
scroll to position [96, 0]
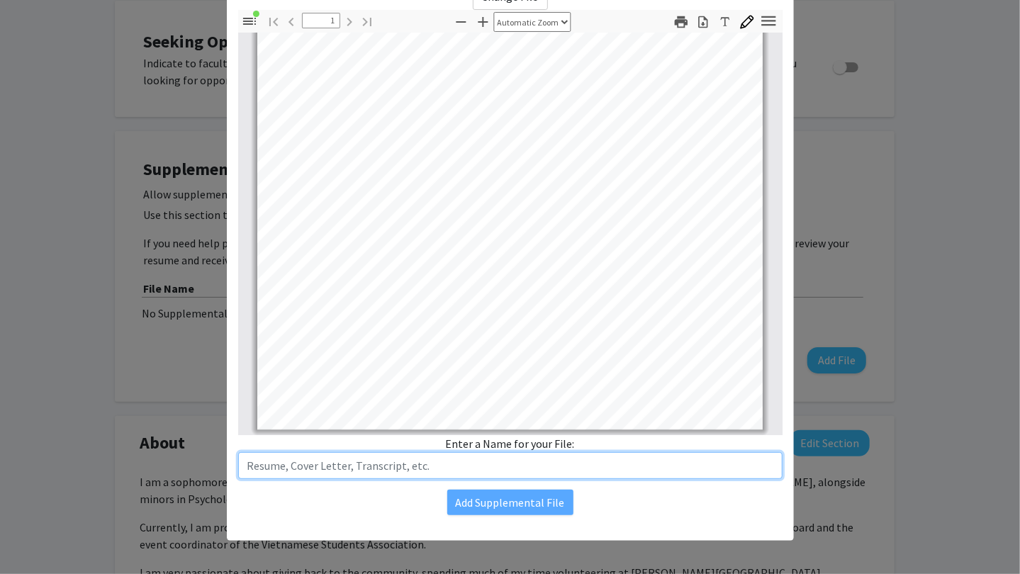
click at [532, 469] on input "text" at bounding box center [510, 465] width 544 height 27
type input "Resume_Khue_Tran"
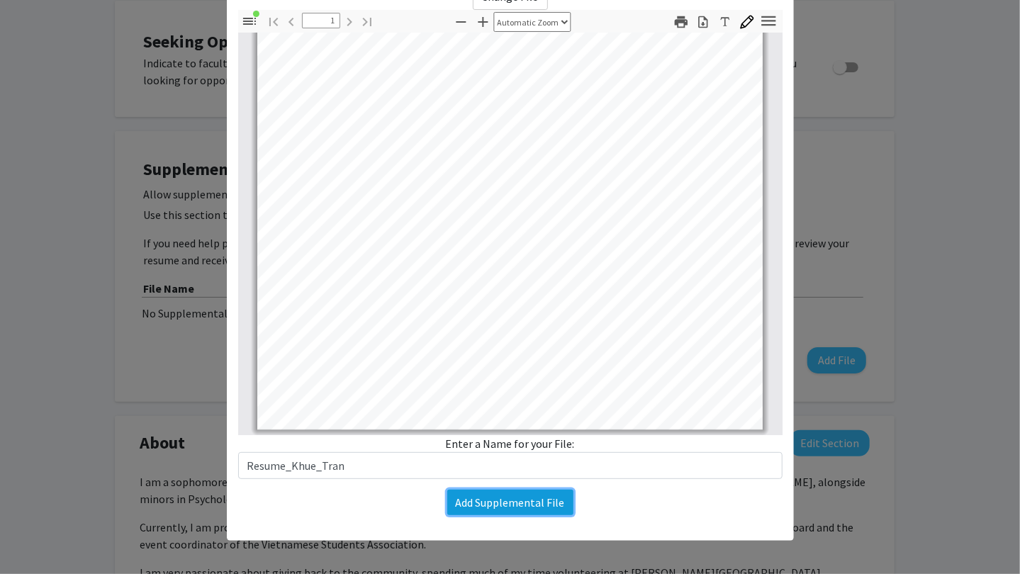
click at [538, 507] on button "Add Supplemental File" at bounding box center [510, 503] width 126 height 26
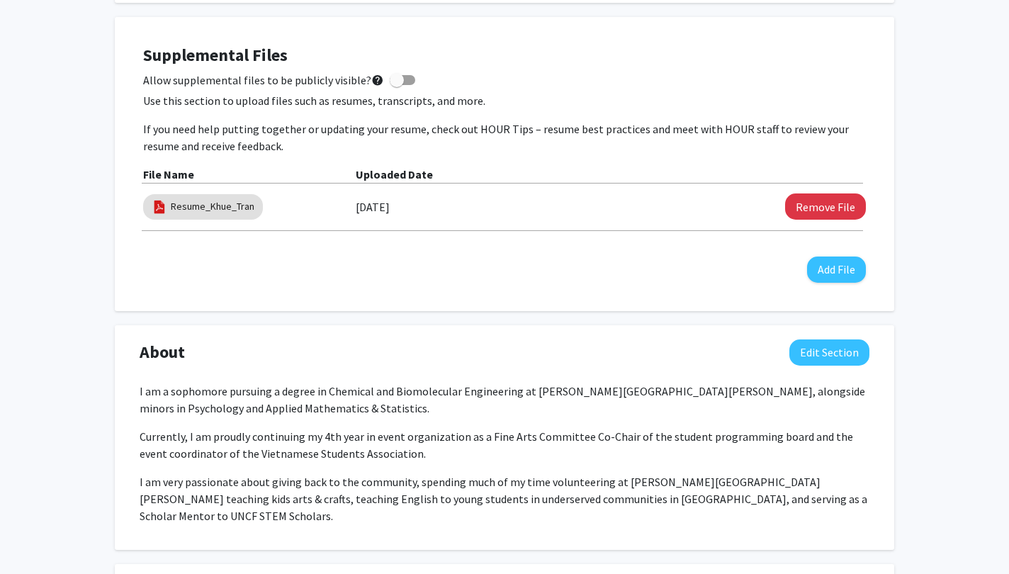
scroll to position [0, 0]
